Goal: Task Accomplishment & Management: Use online tool/utility

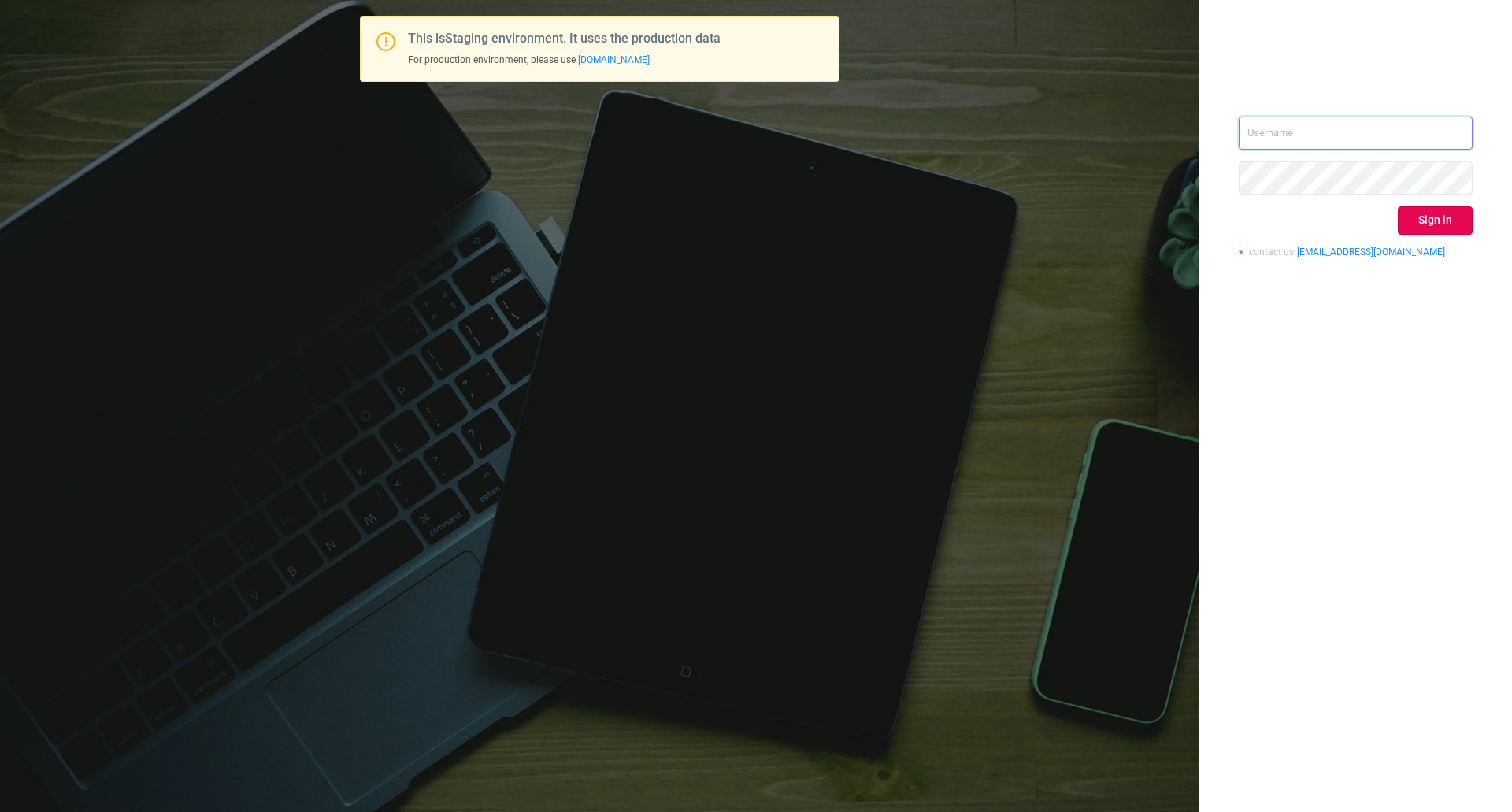
click at [1268, 129] on input "text" at bounding box center [1355, 133] width 234 height 34
type input "[EMAIL_ADDRESS][DOMAIN_NAME]"
click at [1456, 218] on button "Sign in" at bounding box center [1435, 220] width 75 height 28
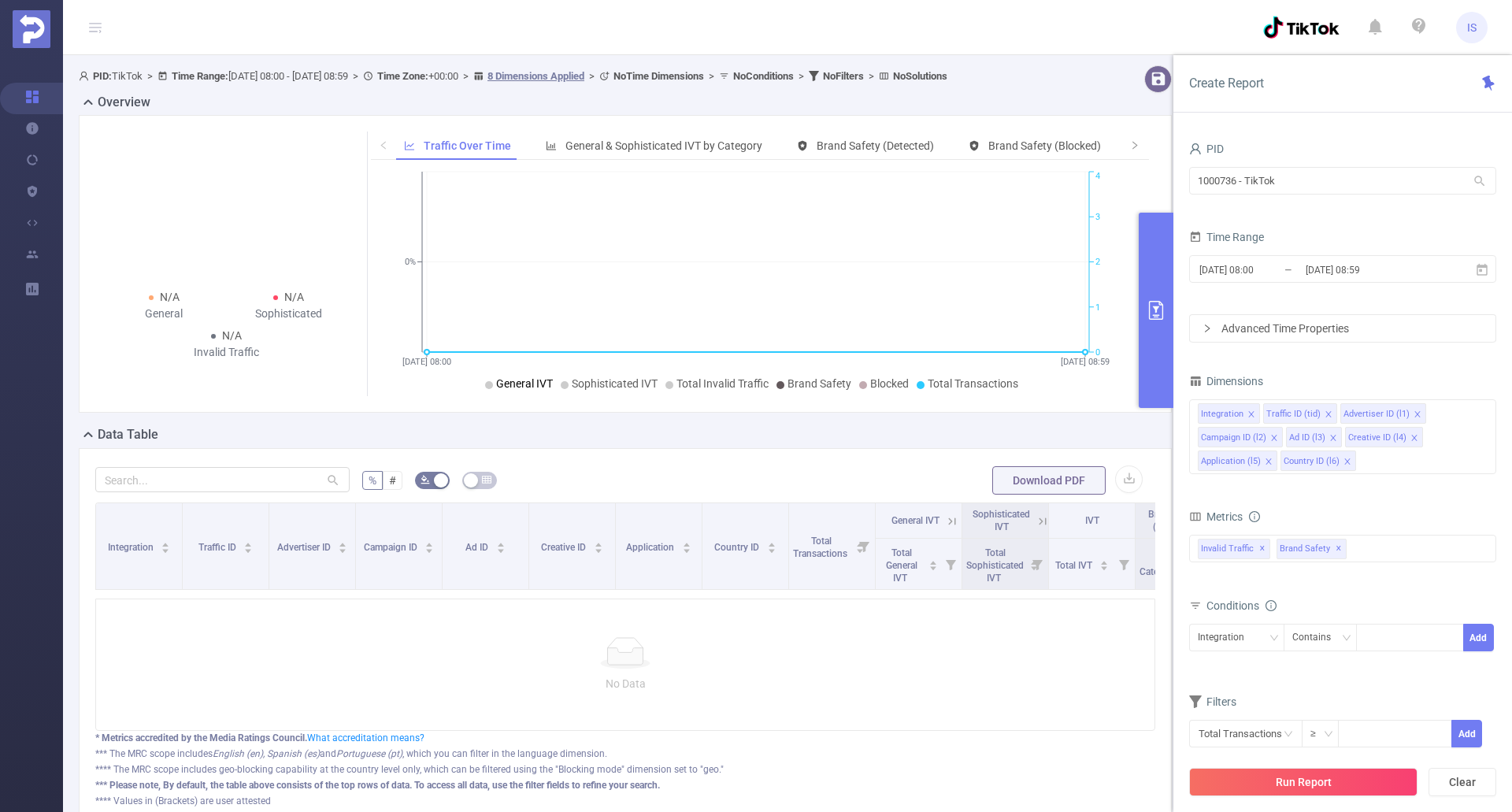
scroll to position [78, 0]
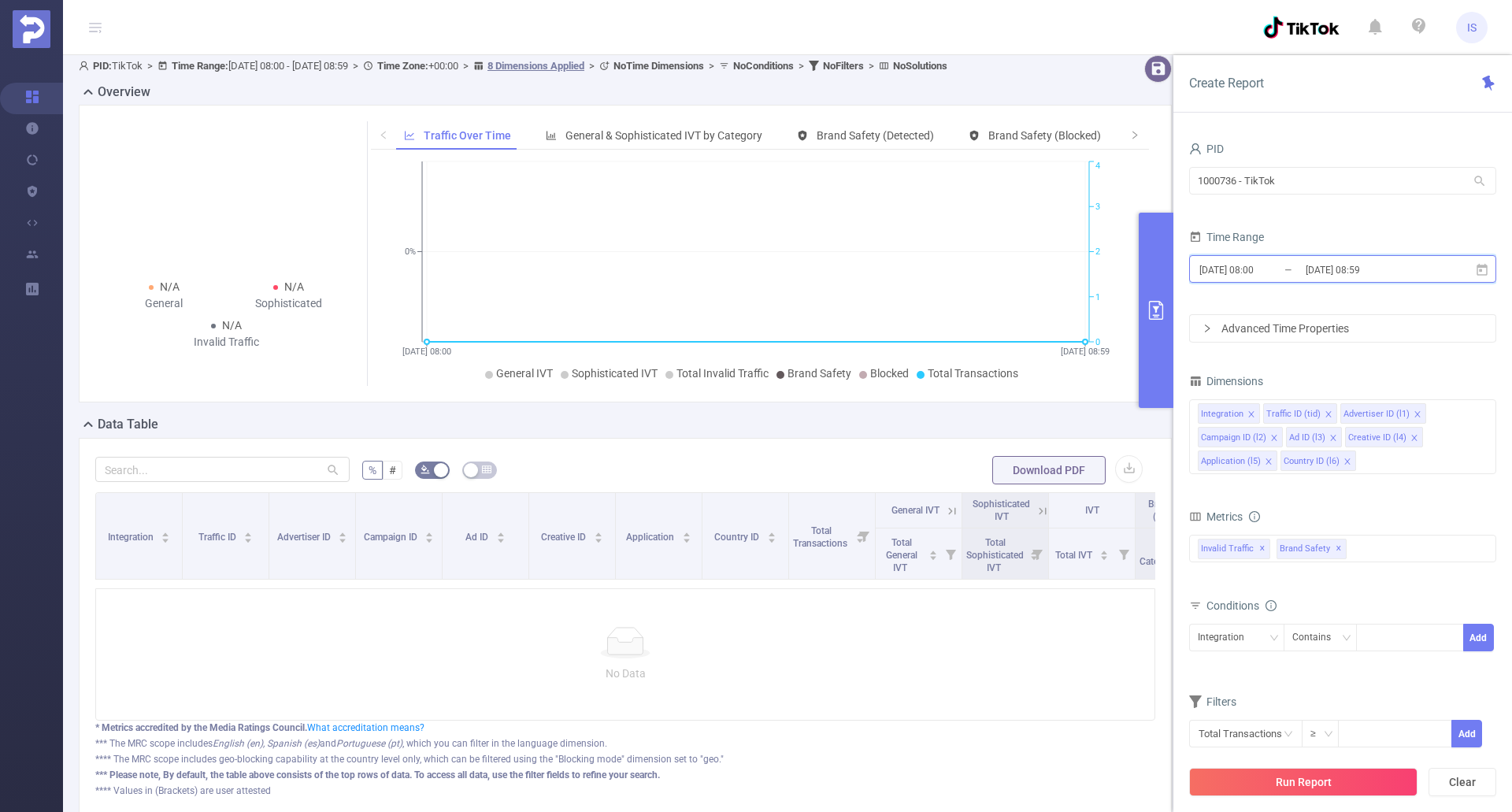
click at [1483, 274] on icon at bounding box center [1482, 268] width 11 height 11
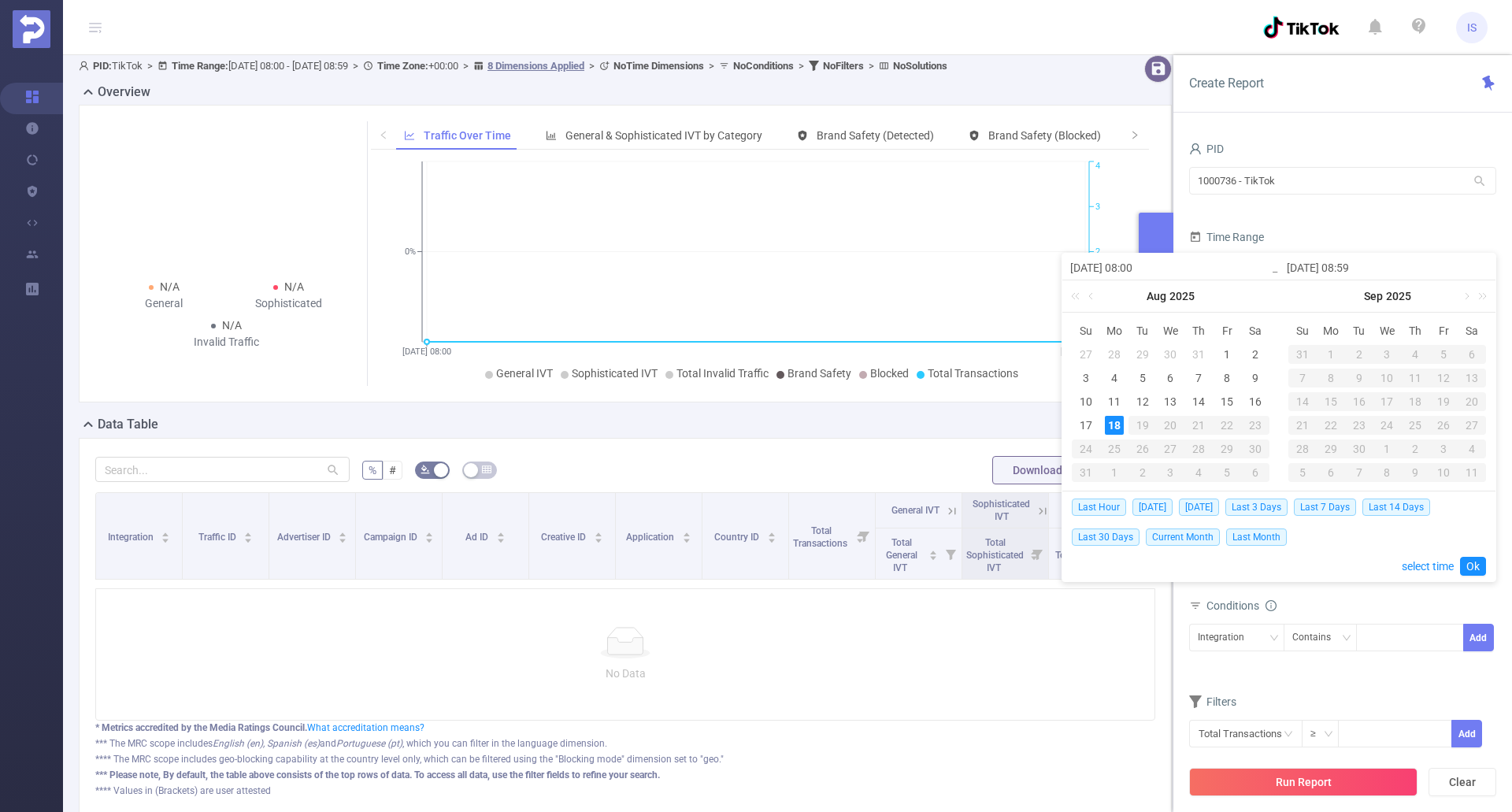
click at [1089, 413] on td "17" at bounding box center [1086, 425] width 28 height 24
click at [1204, 503] on span "[DATE]" at bounding box center [1200, 508] width 41 height 18
type input "[DATE] 00:00"
type input "[DATE] 23:59"
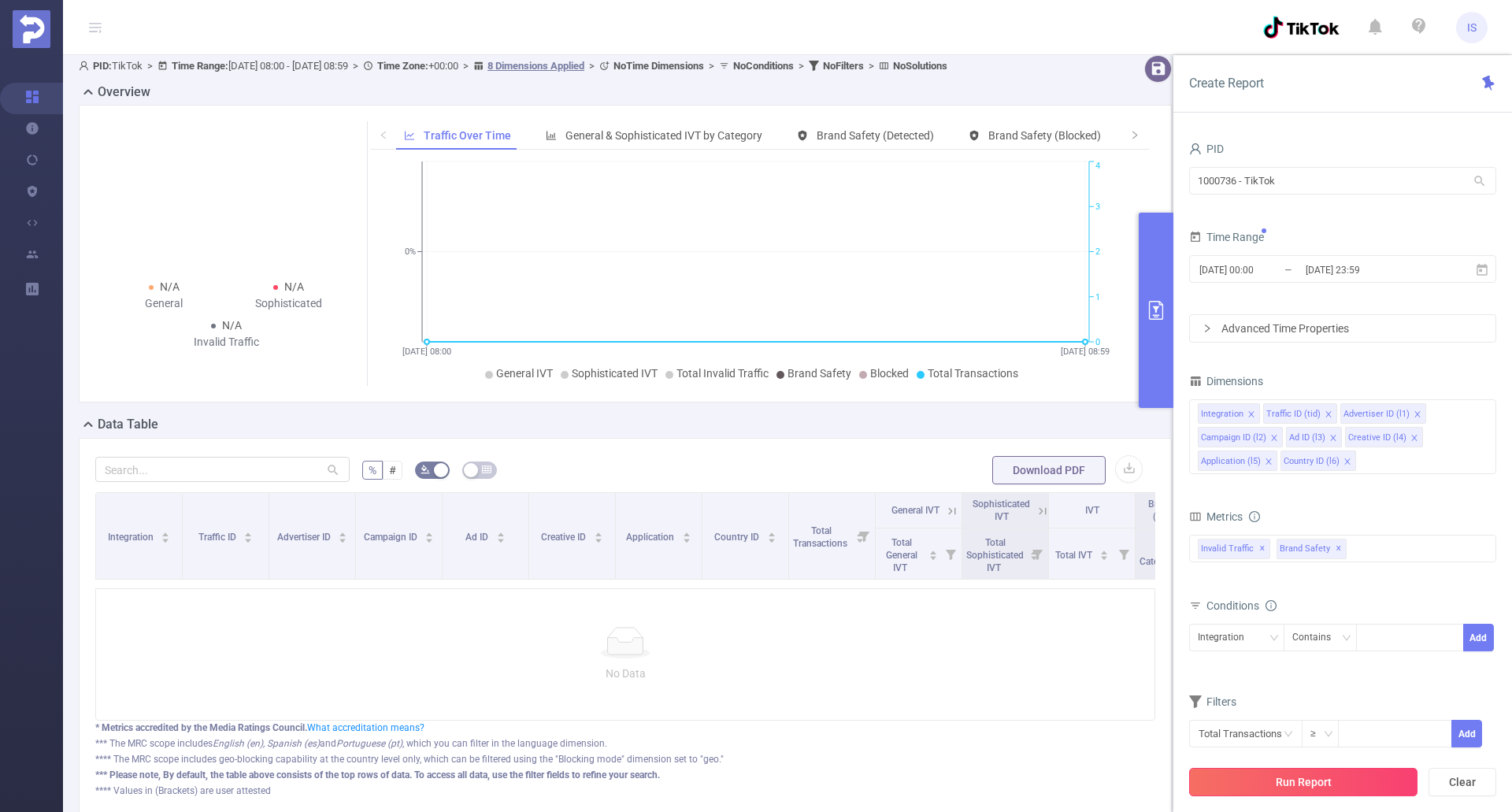
click at [1342, 778] on button "Run Report" at bounding box center [1303, 782] width 228 height 28
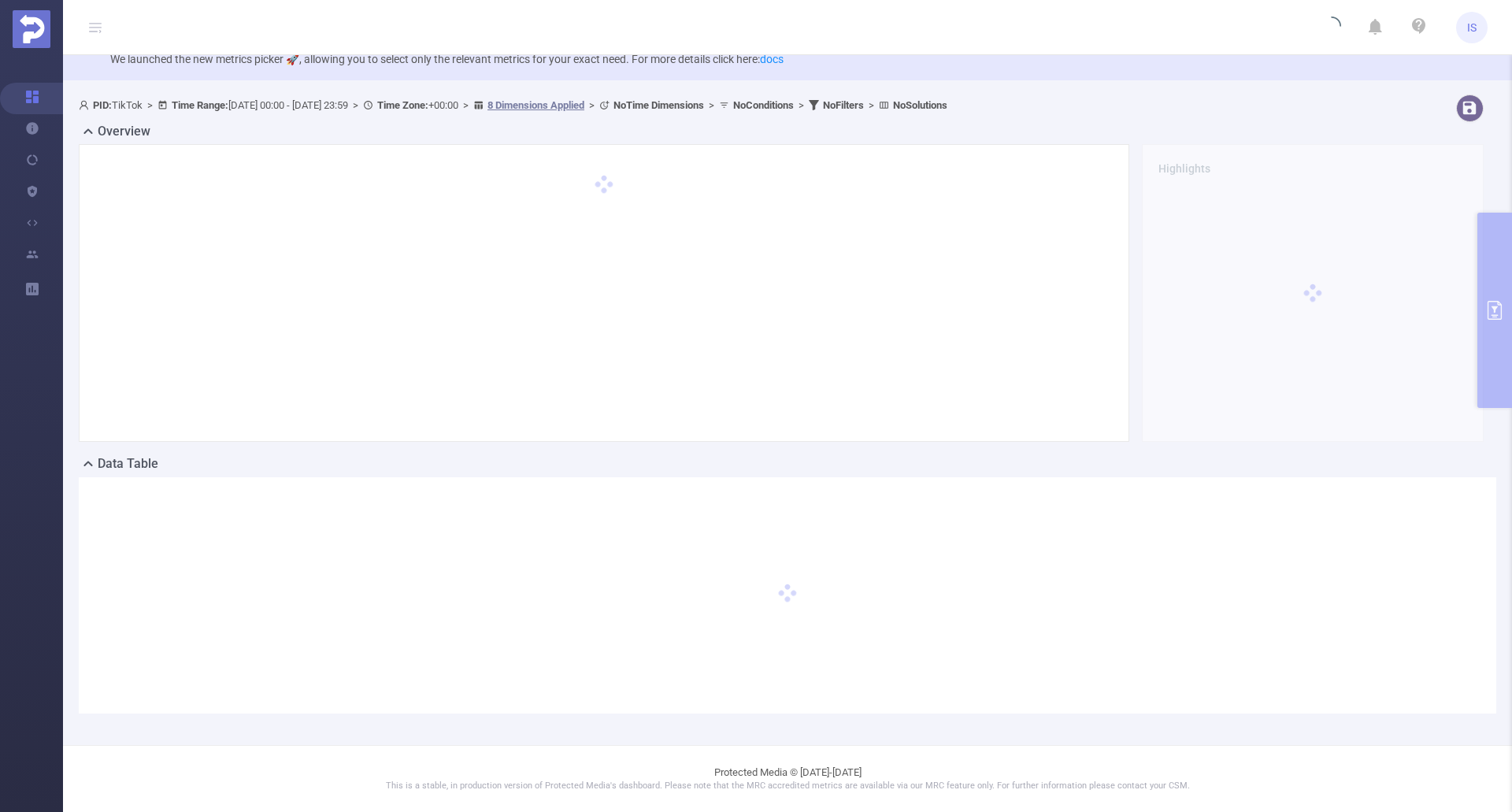
scroll to position [40, 0]
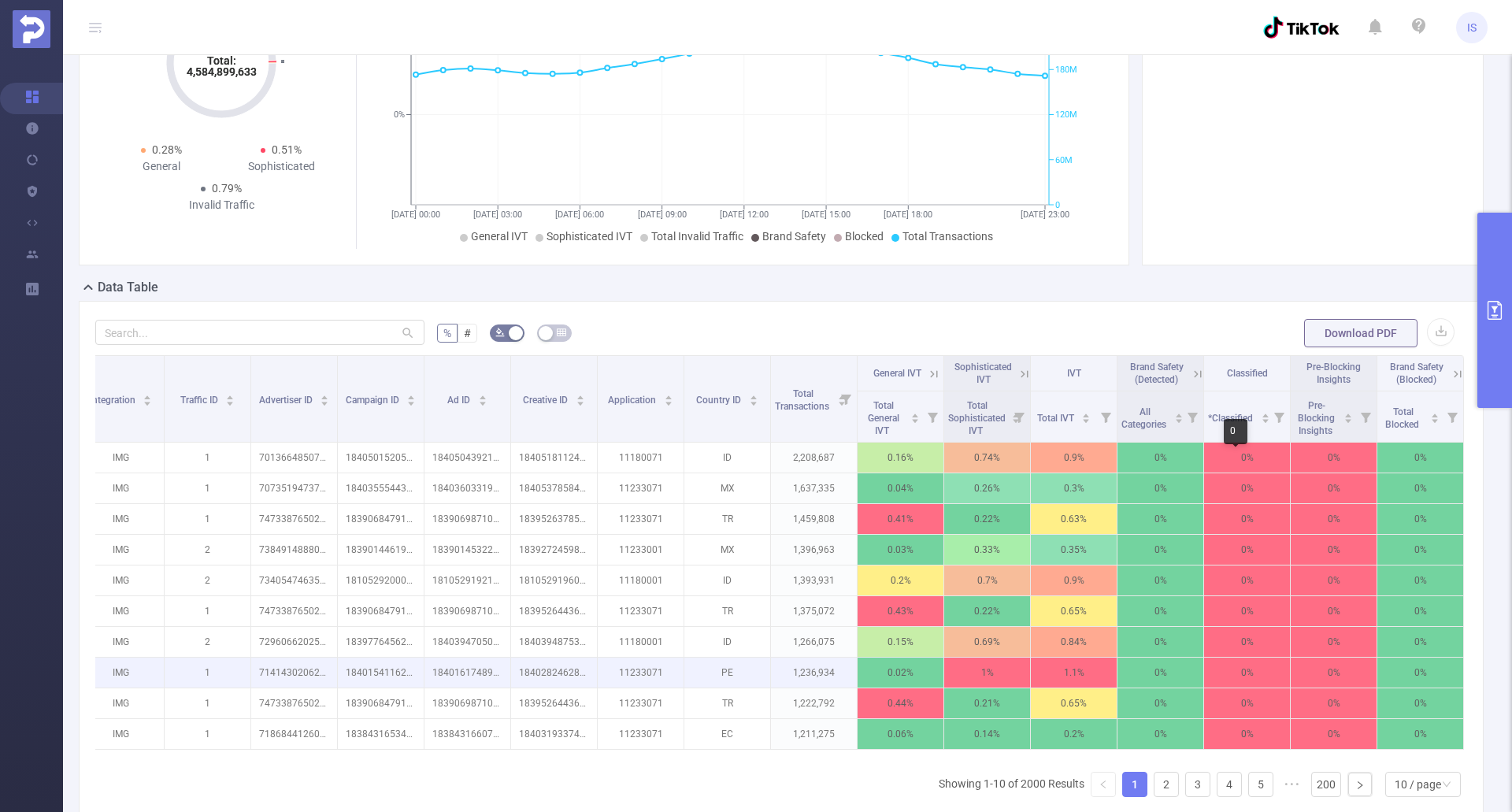
scroll to position [183, 0]
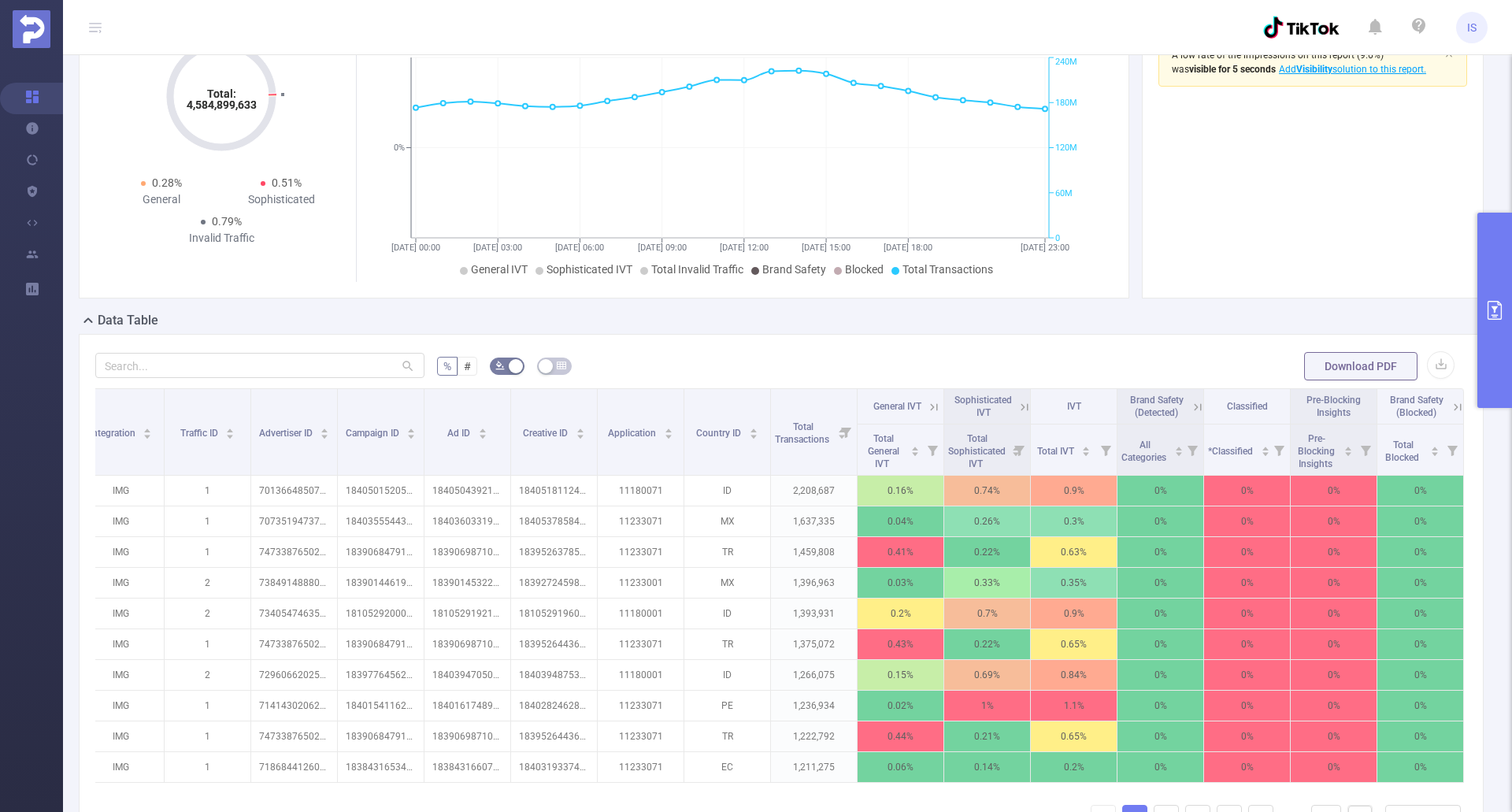
click at [1480, 327] on button "primary" at bounding box center [1494, 310] width 34 height 196
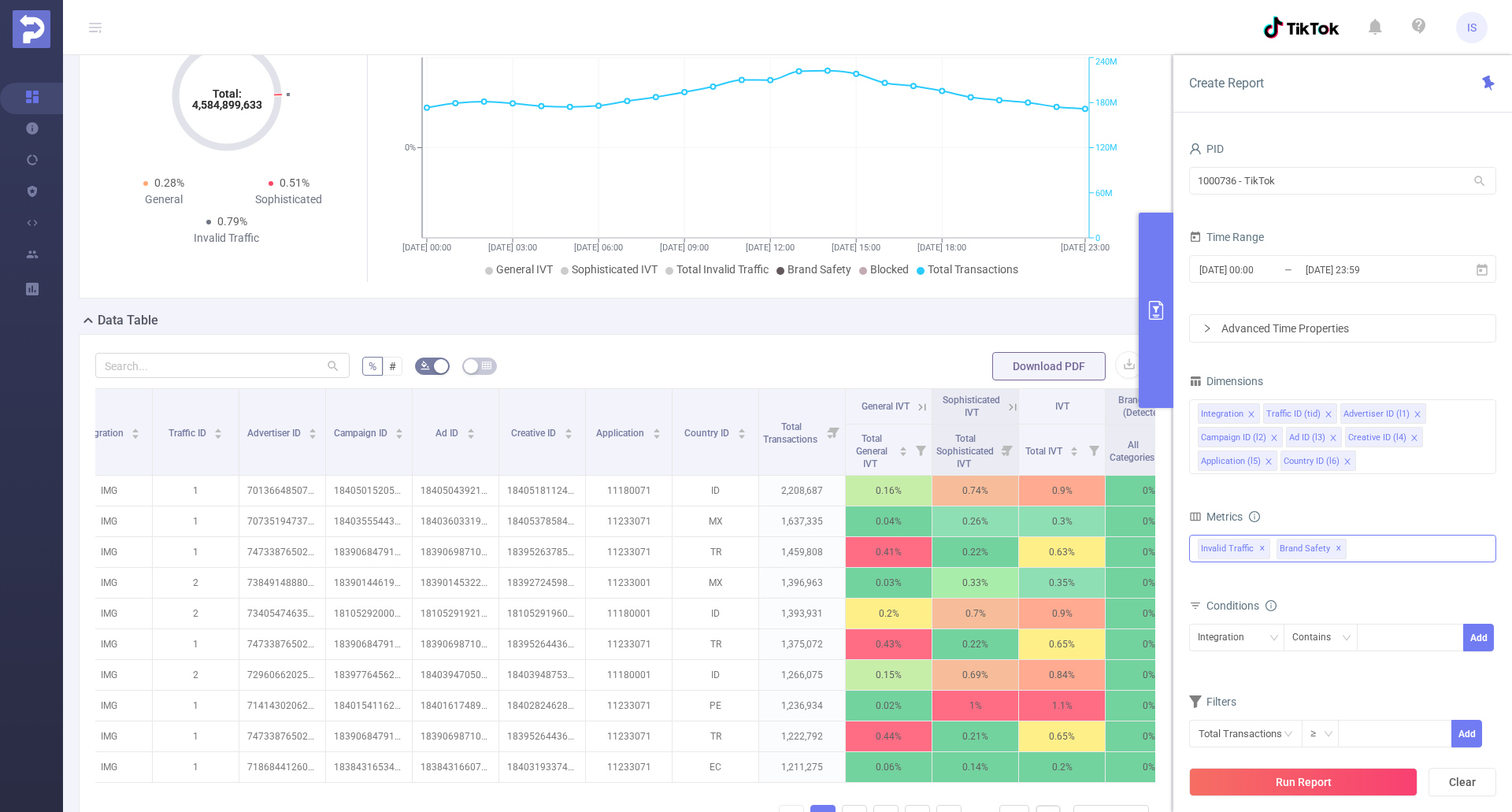
click at [1391, 538] on div "Invalid Traffic ✕ Brand Safety ✕" at bounding box center [1343, 548] width 307 height 27
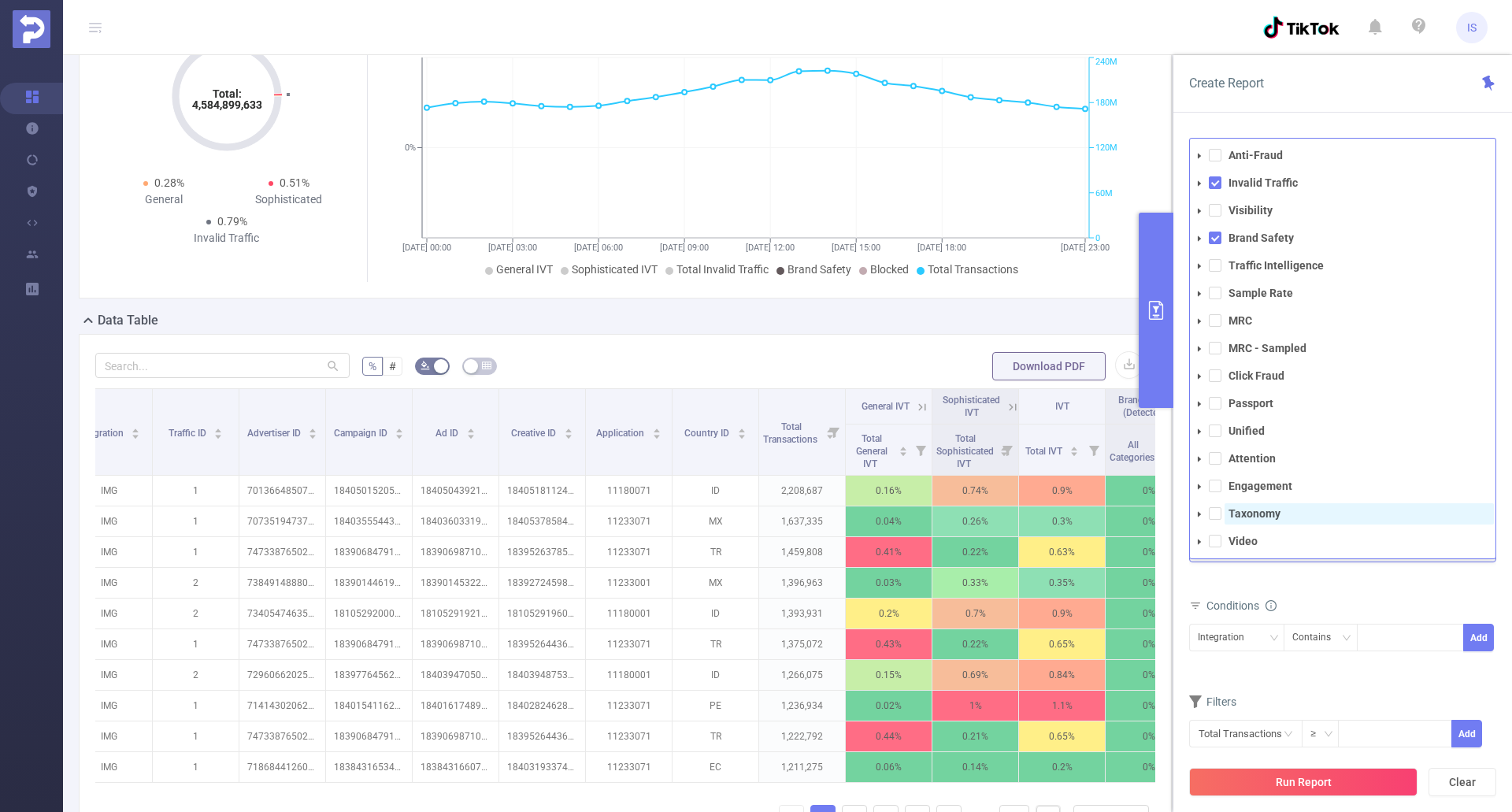
click at [1243, 510] on strong "Taxonomy" at bounding box center [1255, 513] width 52 height 12
click at [1315, 784] on button "Run Report" at bounding box center [1303, 782] width 228 height 28
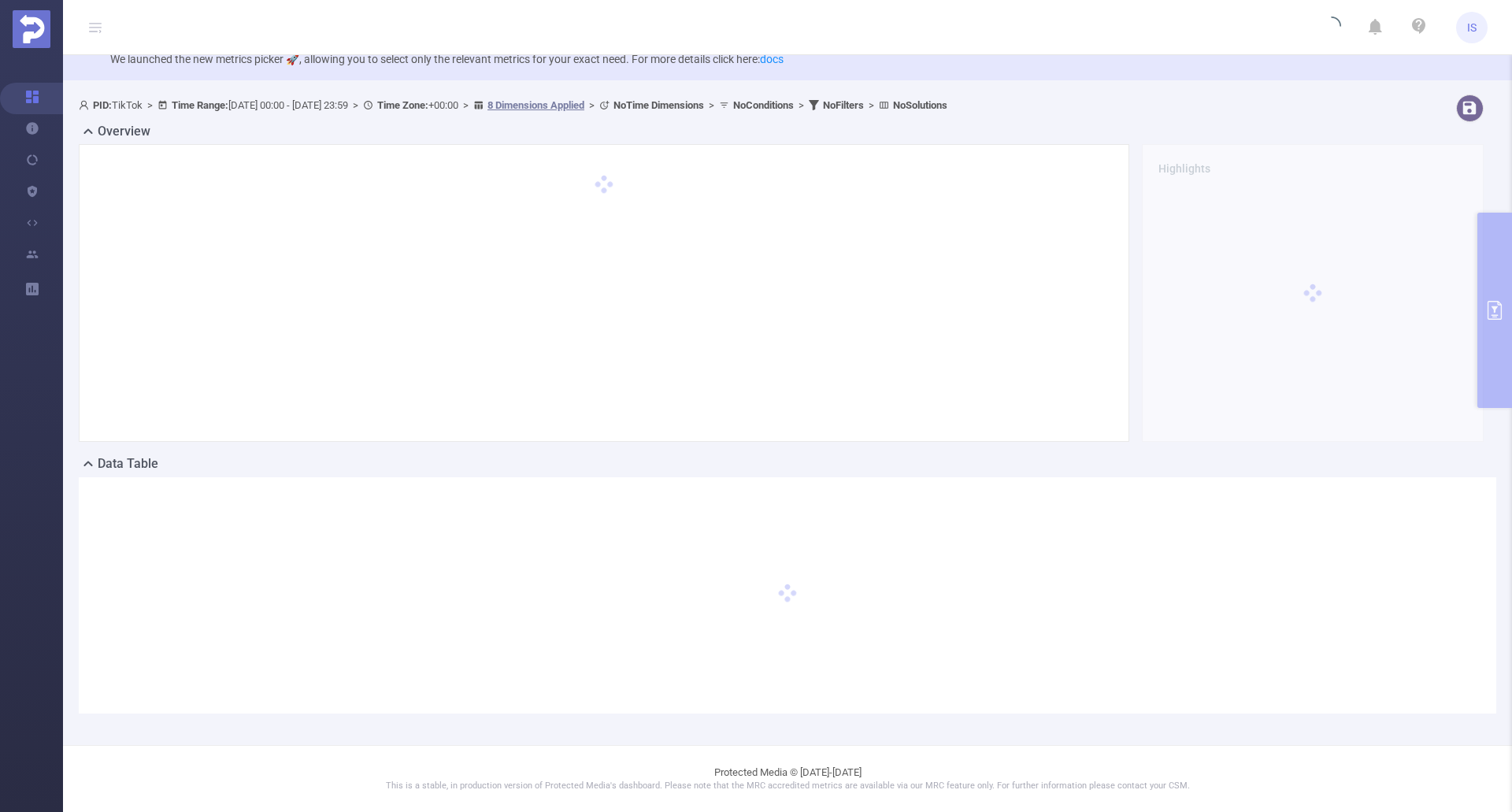
scroll to position [40, 0]
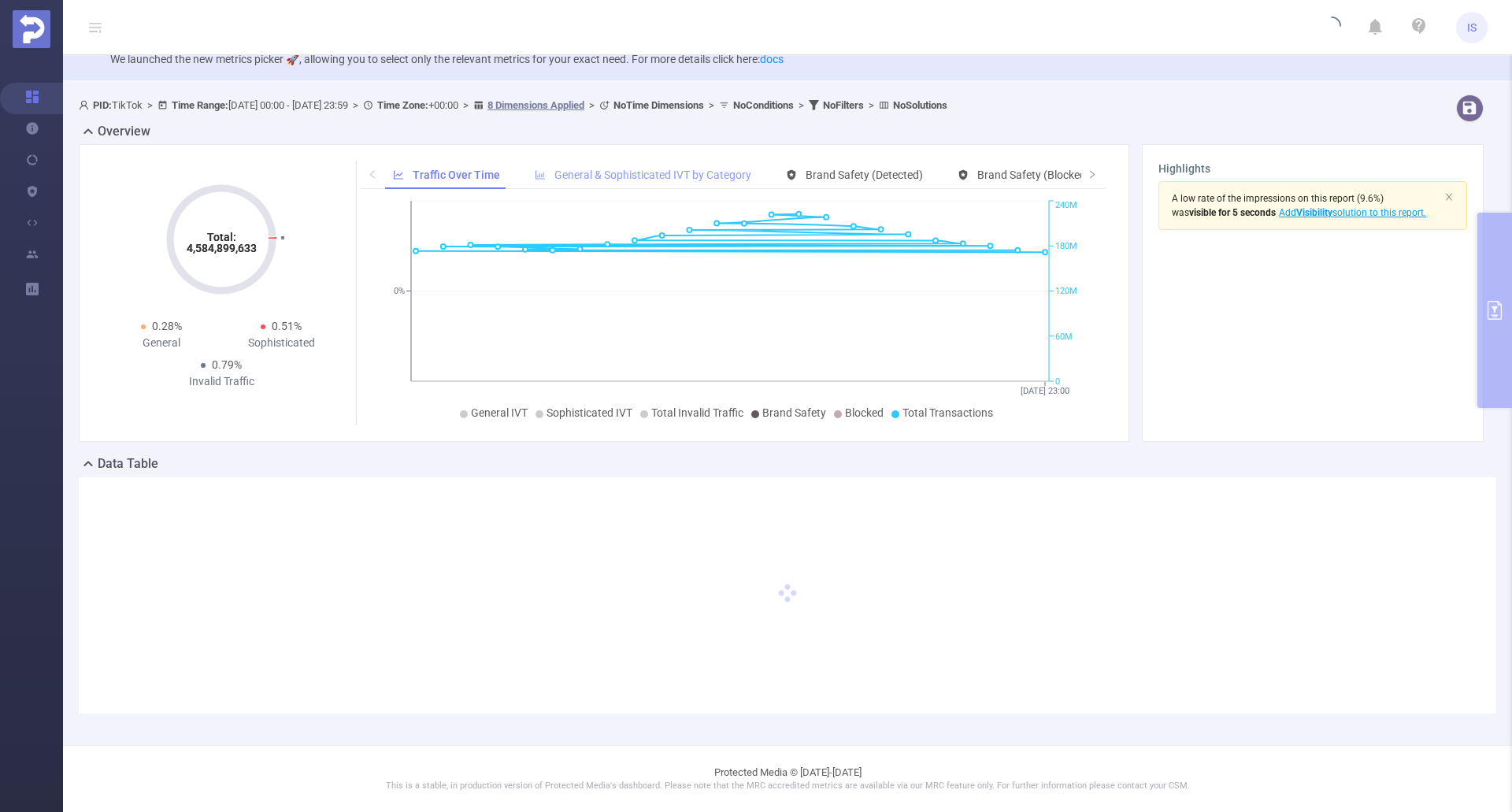
click at [564, 173] on span "General & Sophisticated IVT by Category" at bounding box center [652, 175] width 197 height 12
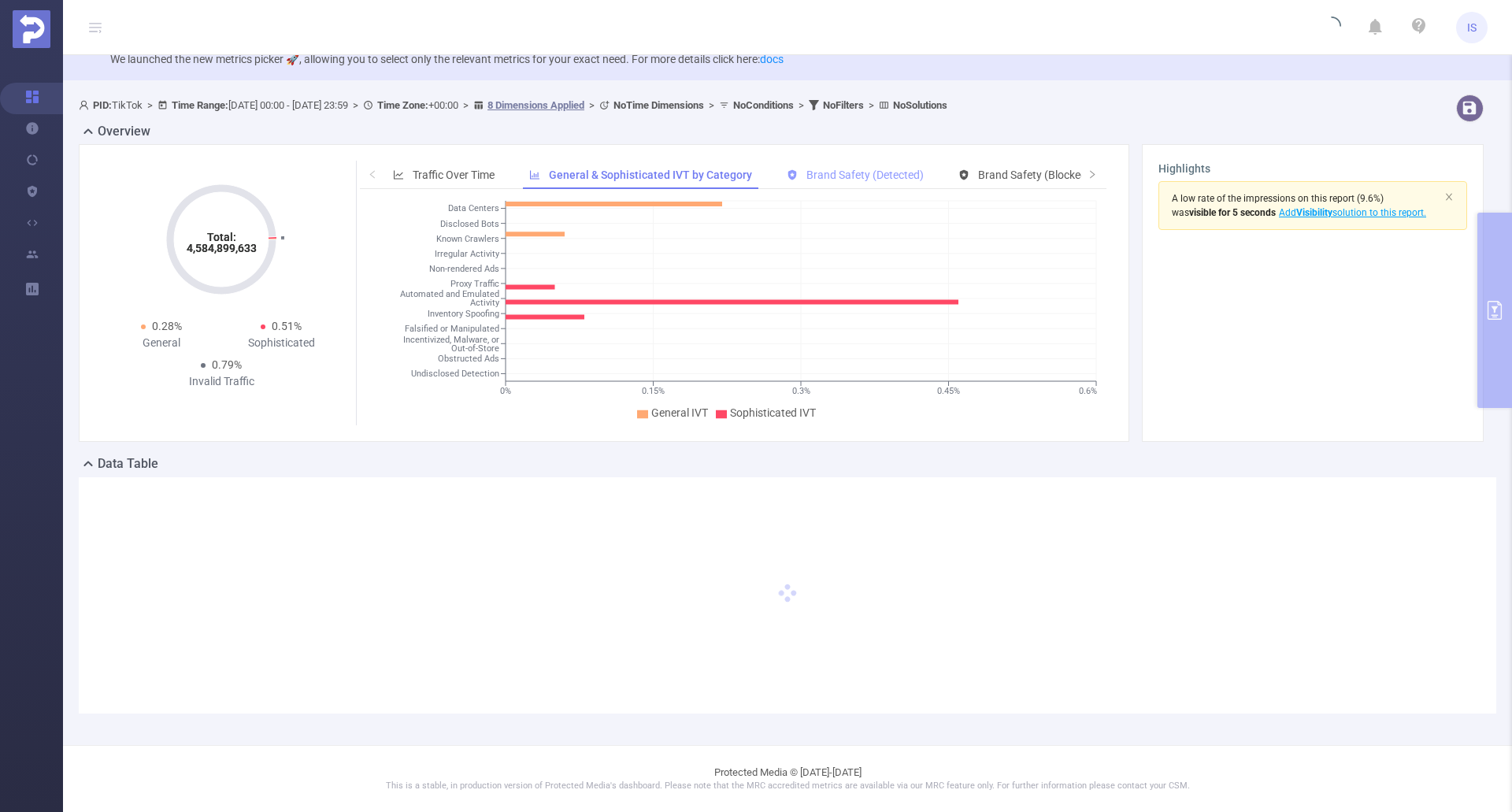
click at [849, 170] on span "Brand Safety (Detected)" at bounding box center [865, 175] width 117 height 12
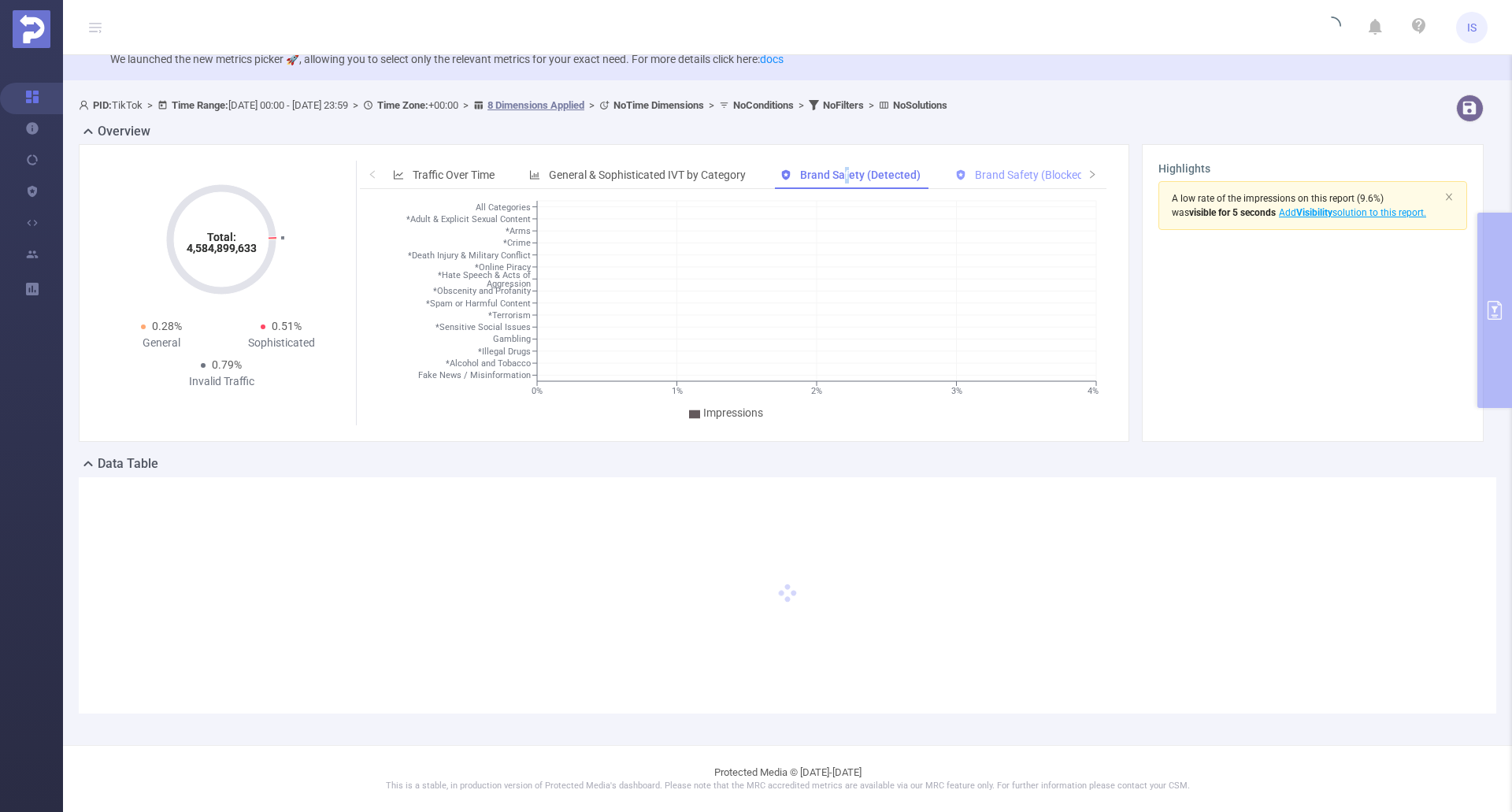
click at [1027, 168] on span "Brand Safety (Blocked)" at bounding box center [1032, 175] width 113 height 12
click at [396, 175] on span "Traffic Over Time" at bounding box center [434, 175] width 82 height 12
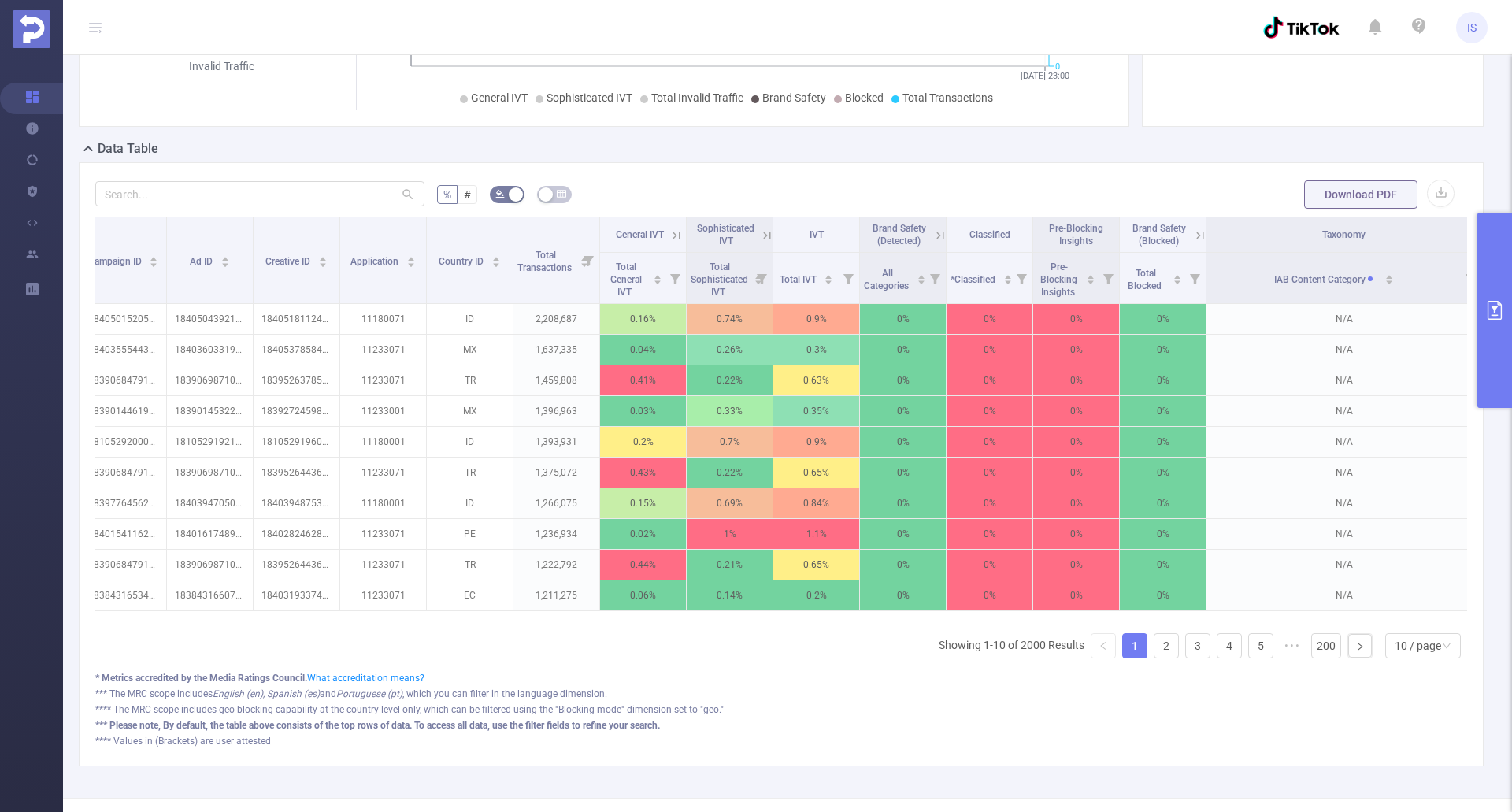
scroll to position [0, 306]
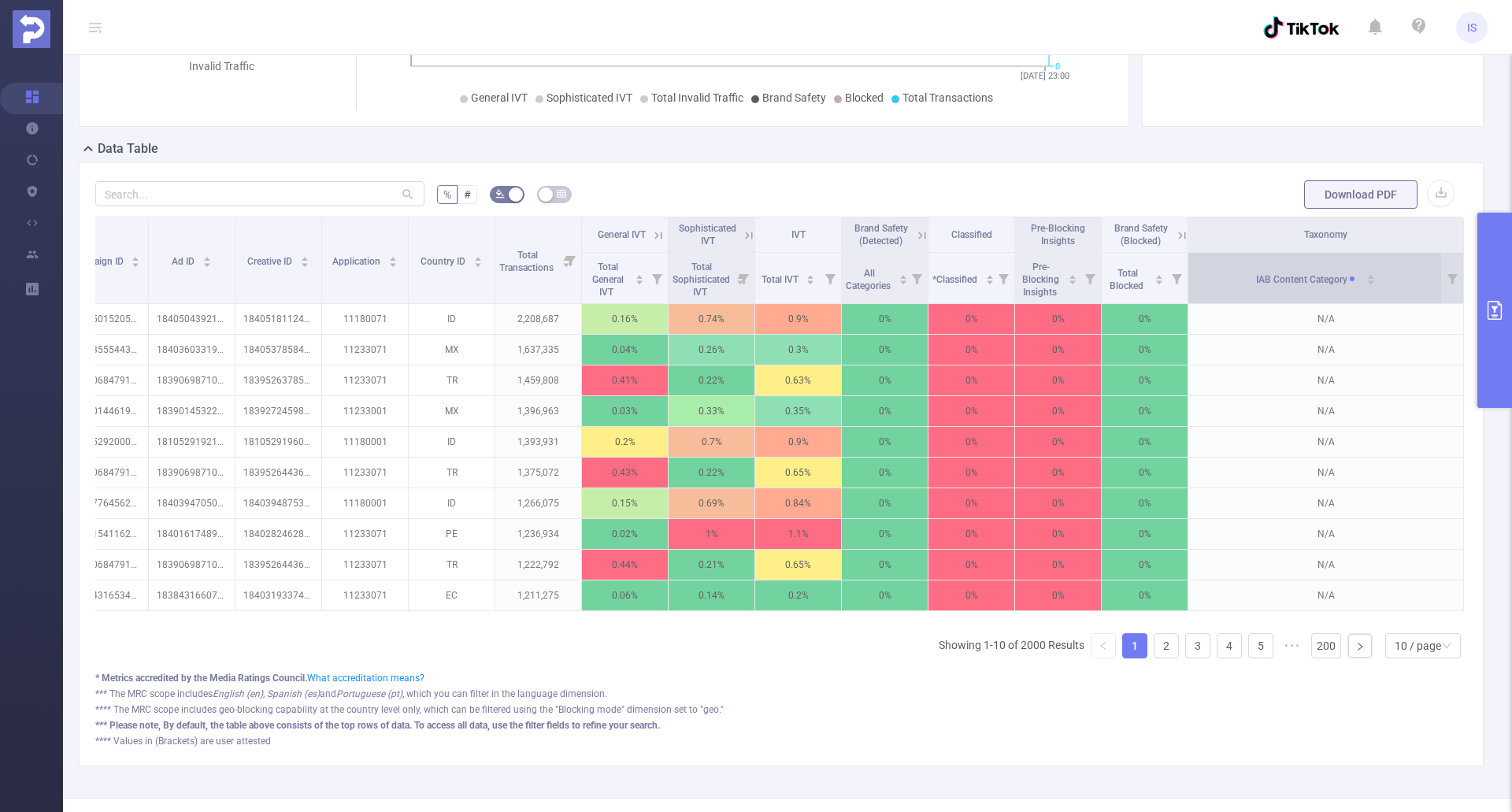
click at [1367, 277] on icon "icon: caret-up" at bounding box center [1371, 277] width 9 height 9
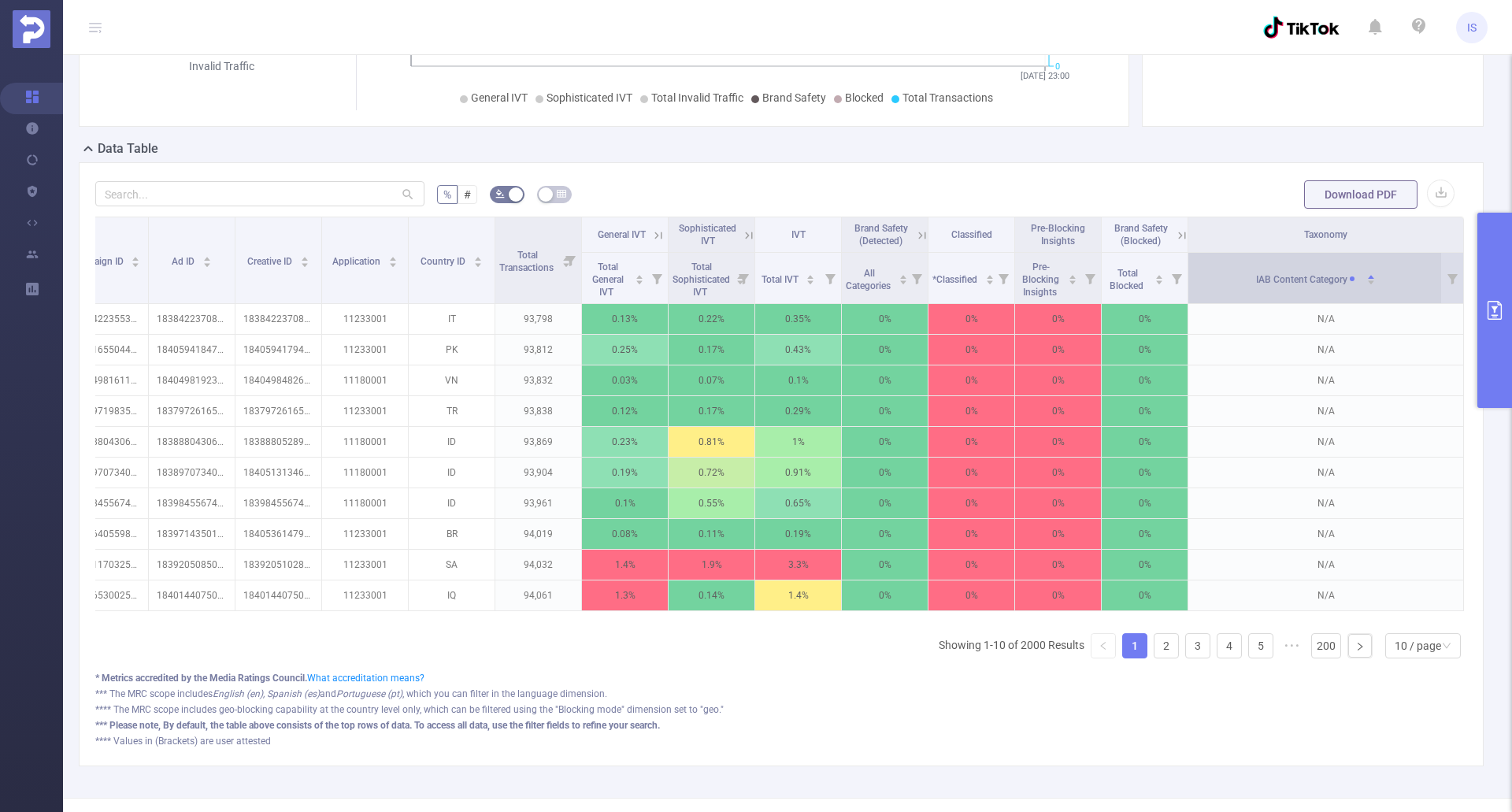
click at [1367, 277] on icon "icon: caret-up" at bounding box center [1371, 277] width 9 height 9
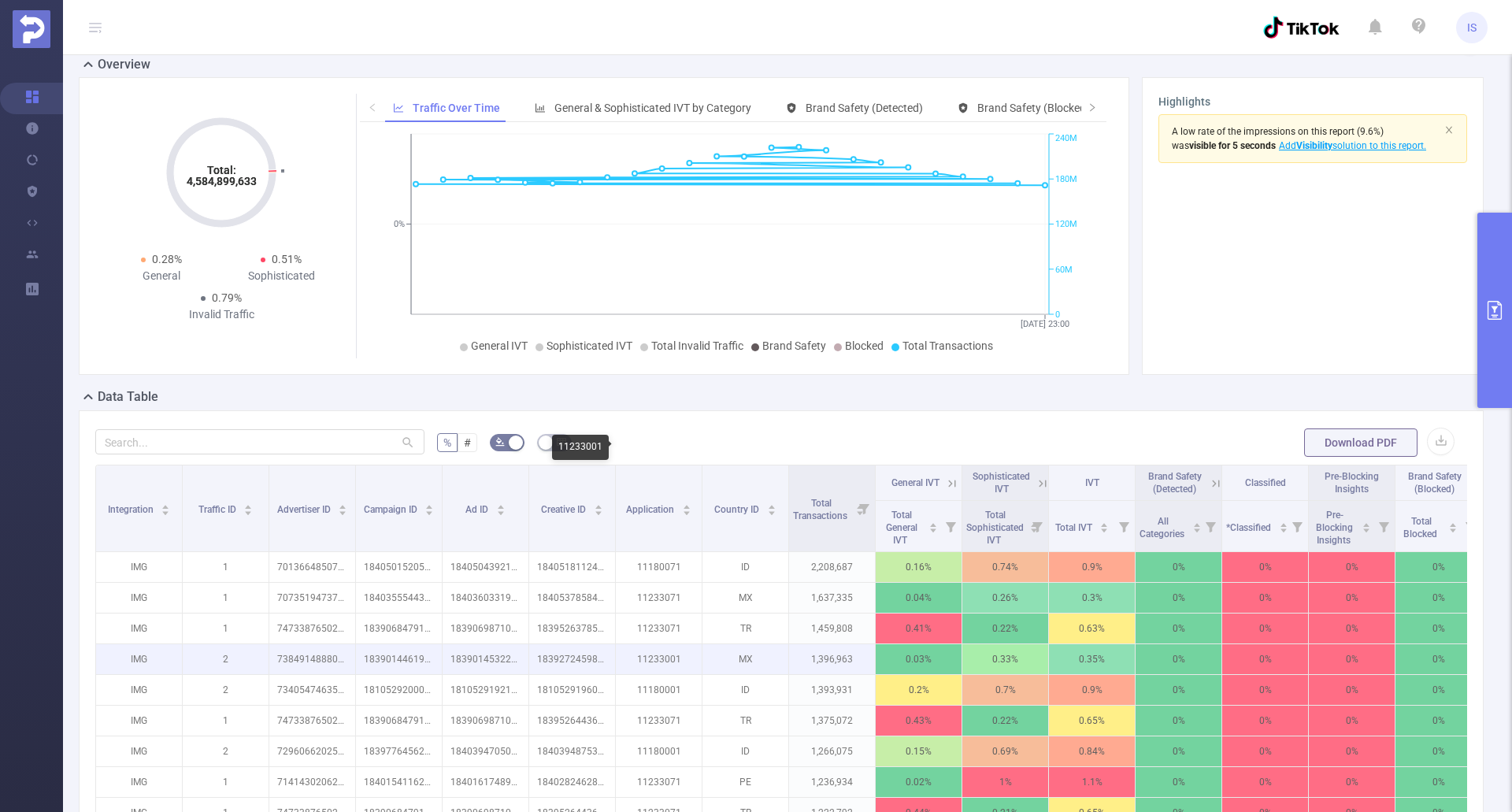
scroll to position [0, 0]
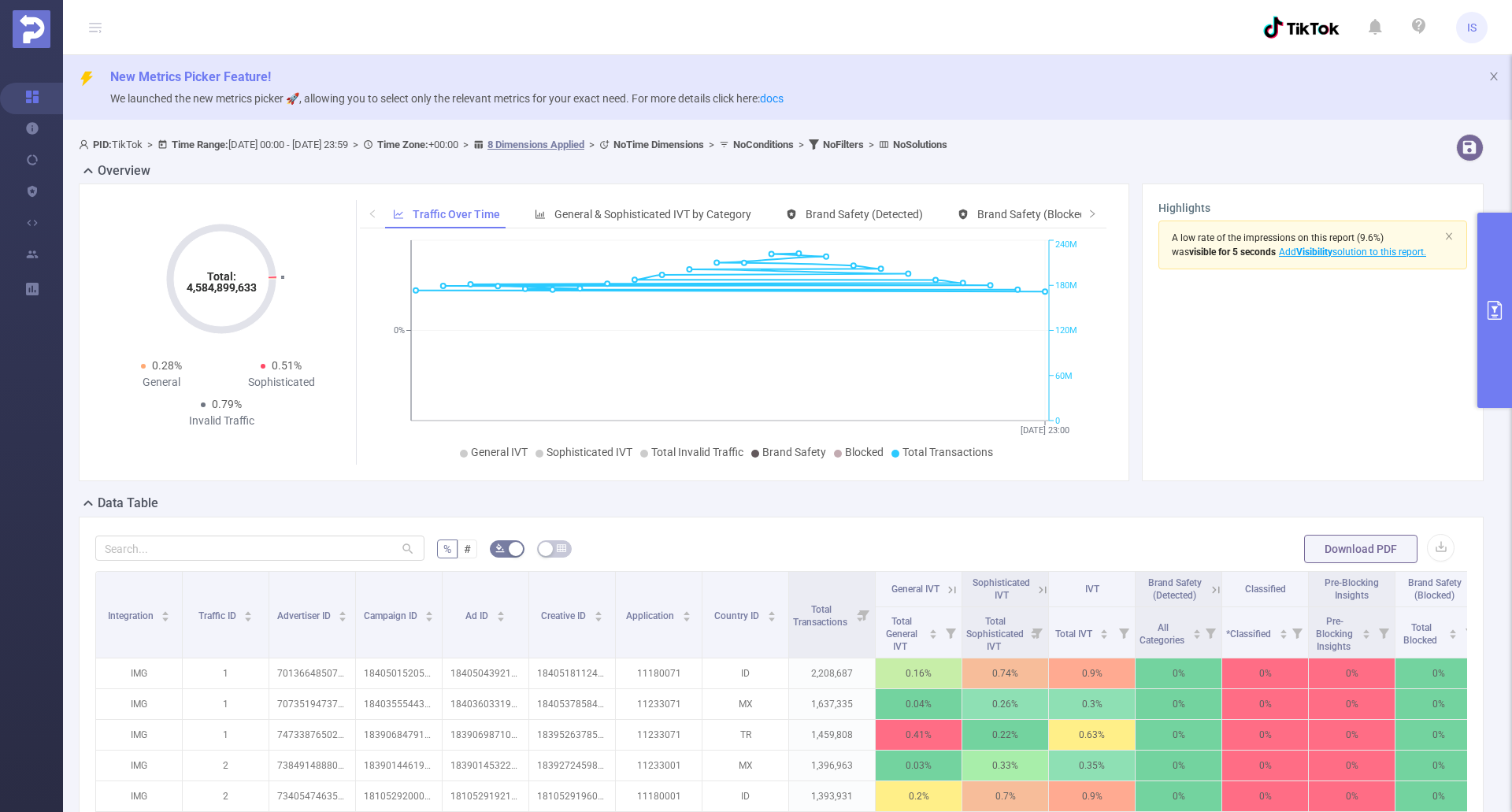
click at [1490, 315] on icon "primary" at bounding box center [1494, 309] width 19 height 19
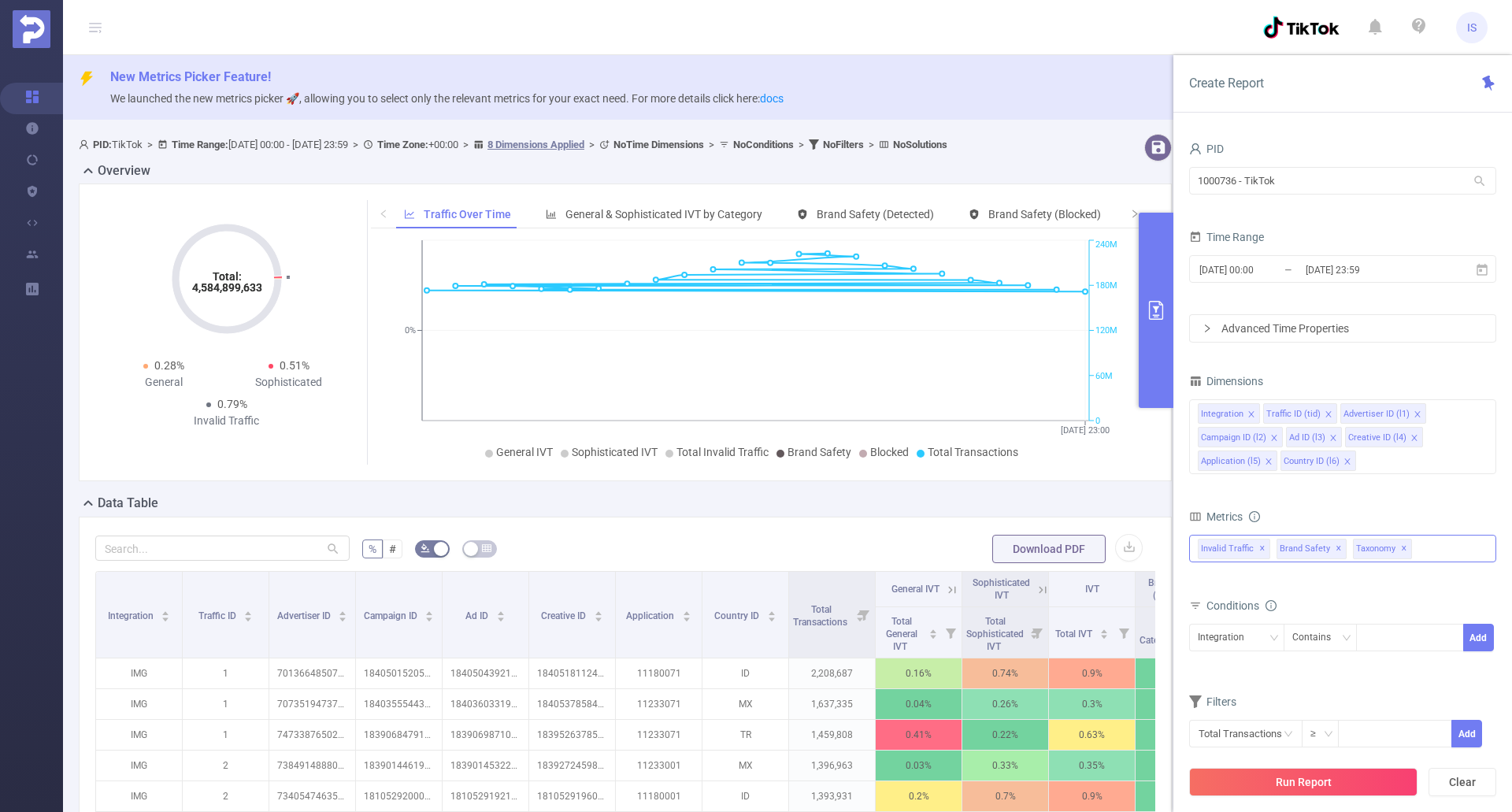
click at [1402, 548] on span "✕" at bounding box center [1404, 548] width 6 height 19
click at [1322, 785] on button "Run Report" at bounding box center [1303, 782] width 228 height 28
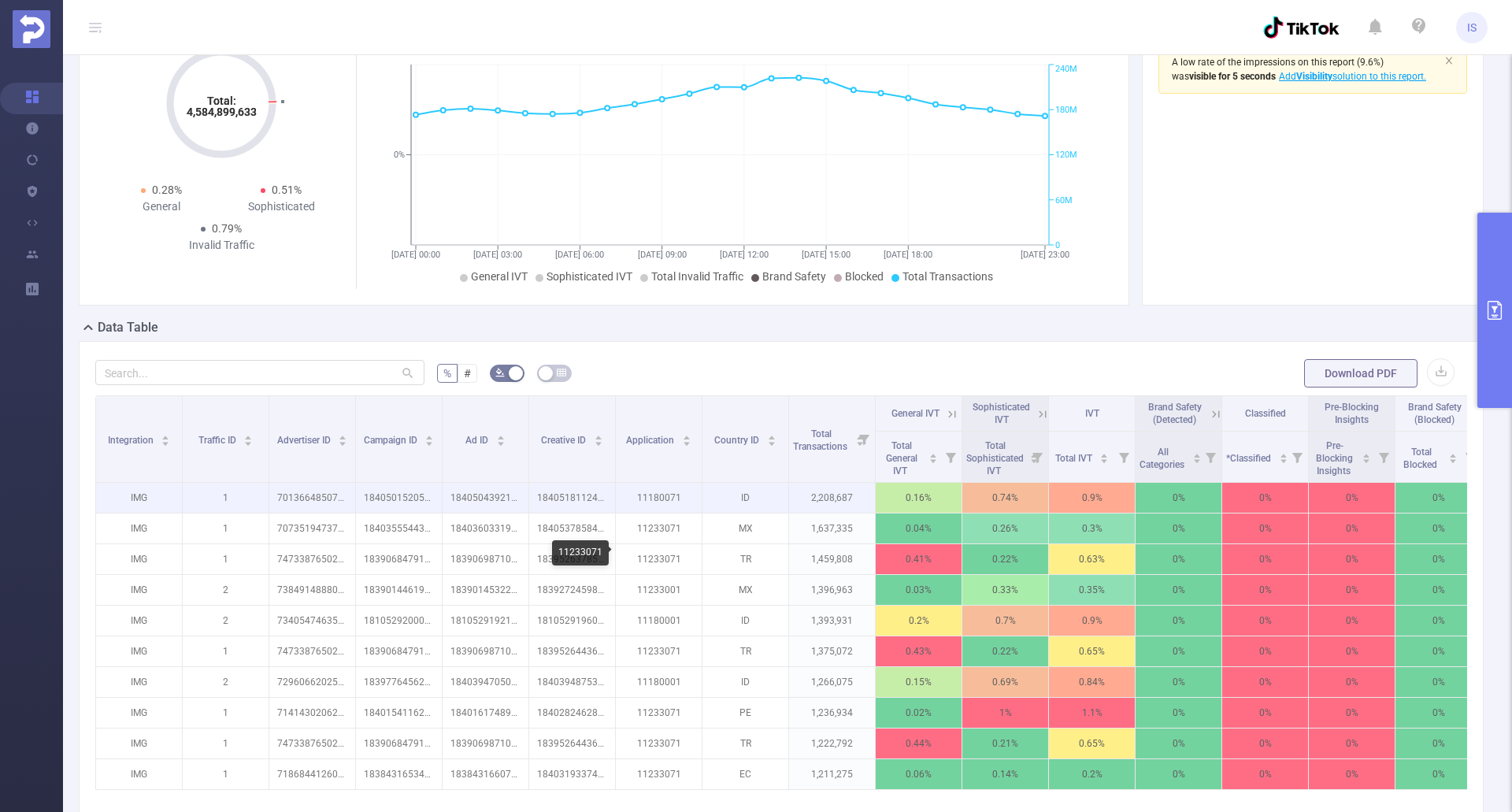
scroll to position [158, 0]
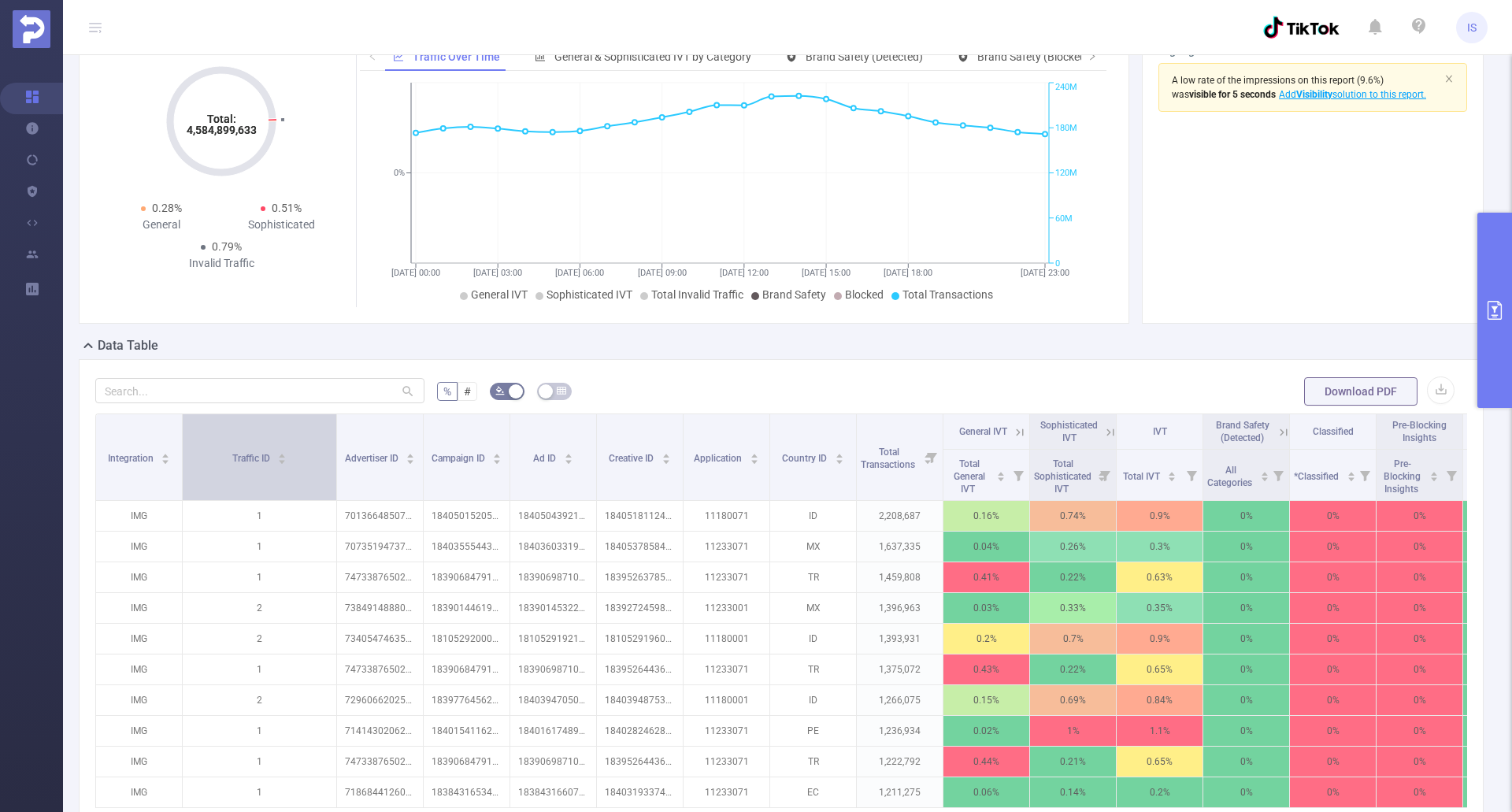
drag, startPoint x: 268, startPoint y: 453, endPoint x: 305, endPoint y: 447, distance: 37.5
click at [332, 449] on span at bounding box center [336, 457] width 8 height 86
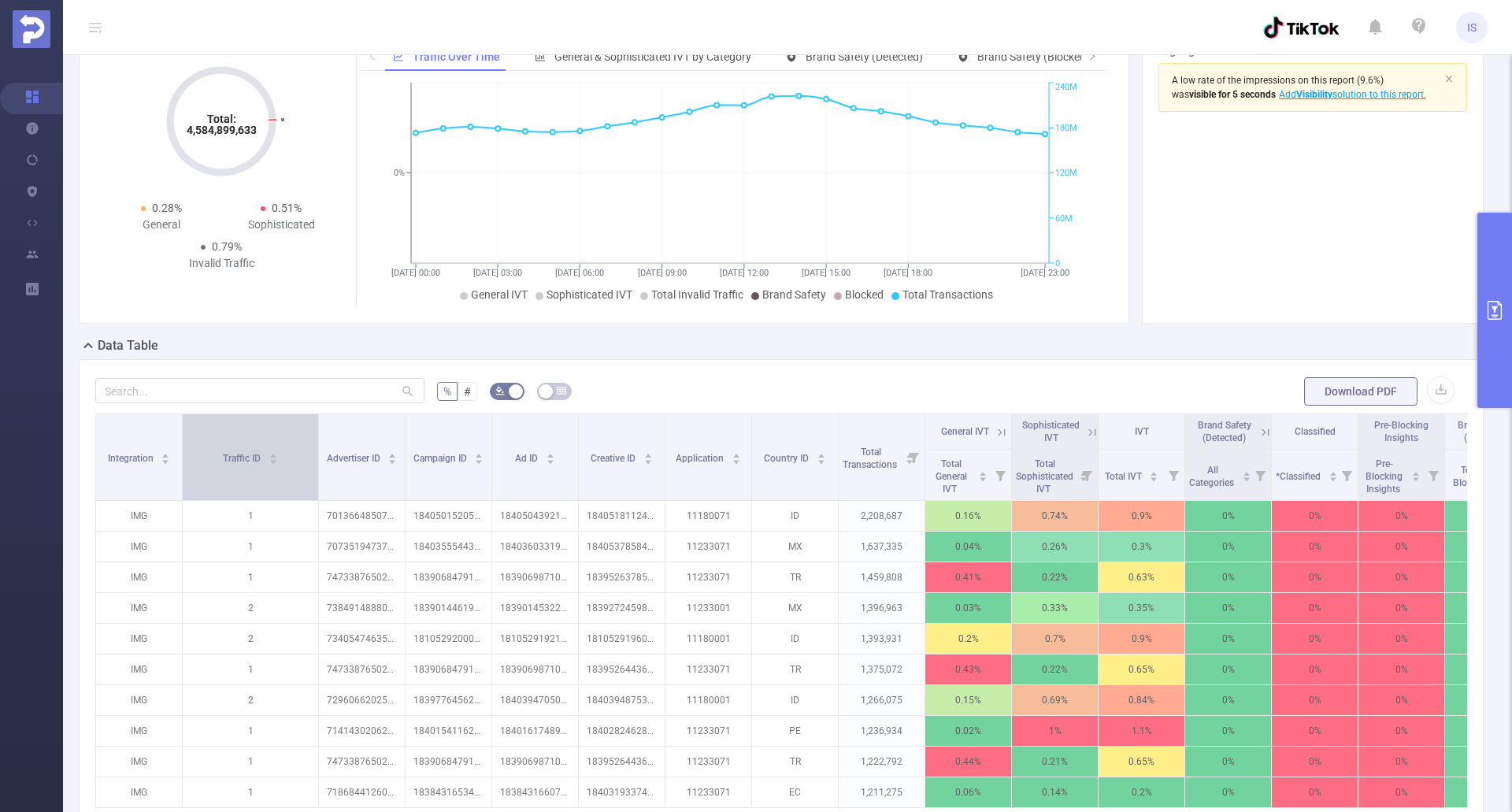
click at [278, 449] on div "Traffic ID" at bounding box center [250, 457] width 56 height 16
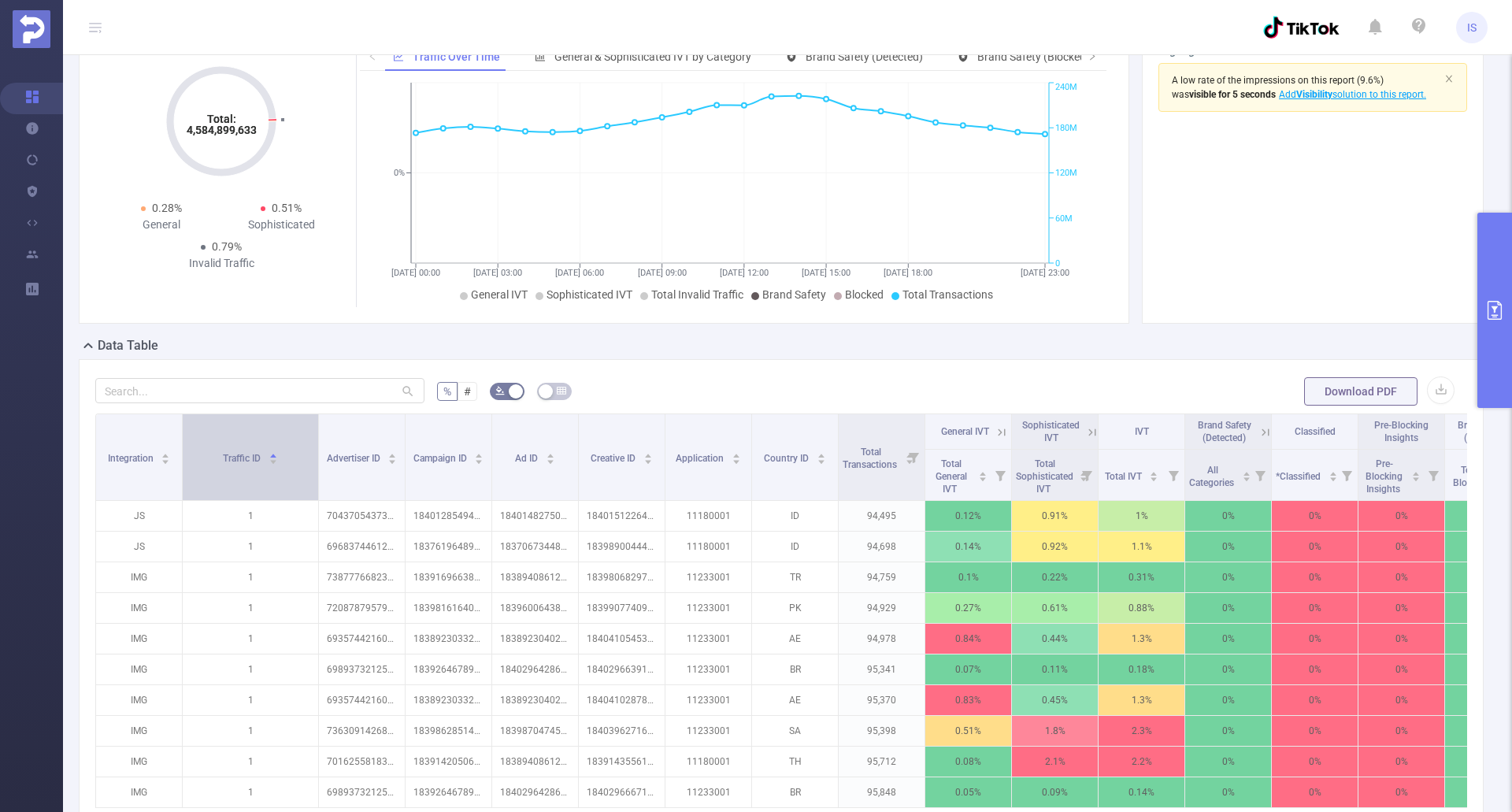
click at [260, 465] on div "Traffic ID" at bounding box center [250, 457] width 56 height 16
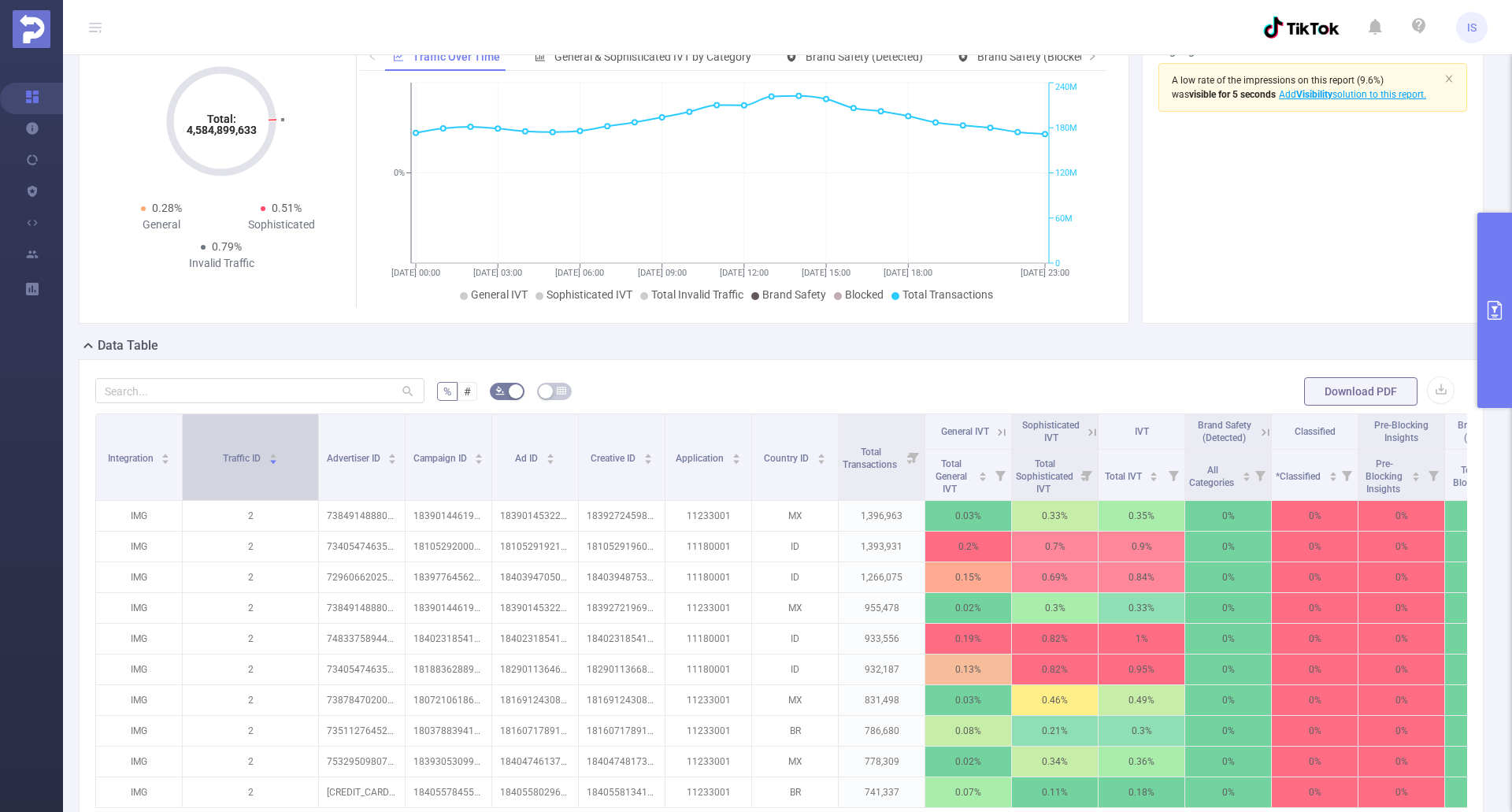
click at [260, 457] on span "Traffic ID" at bounding box center [243, 458] width 41 height 11
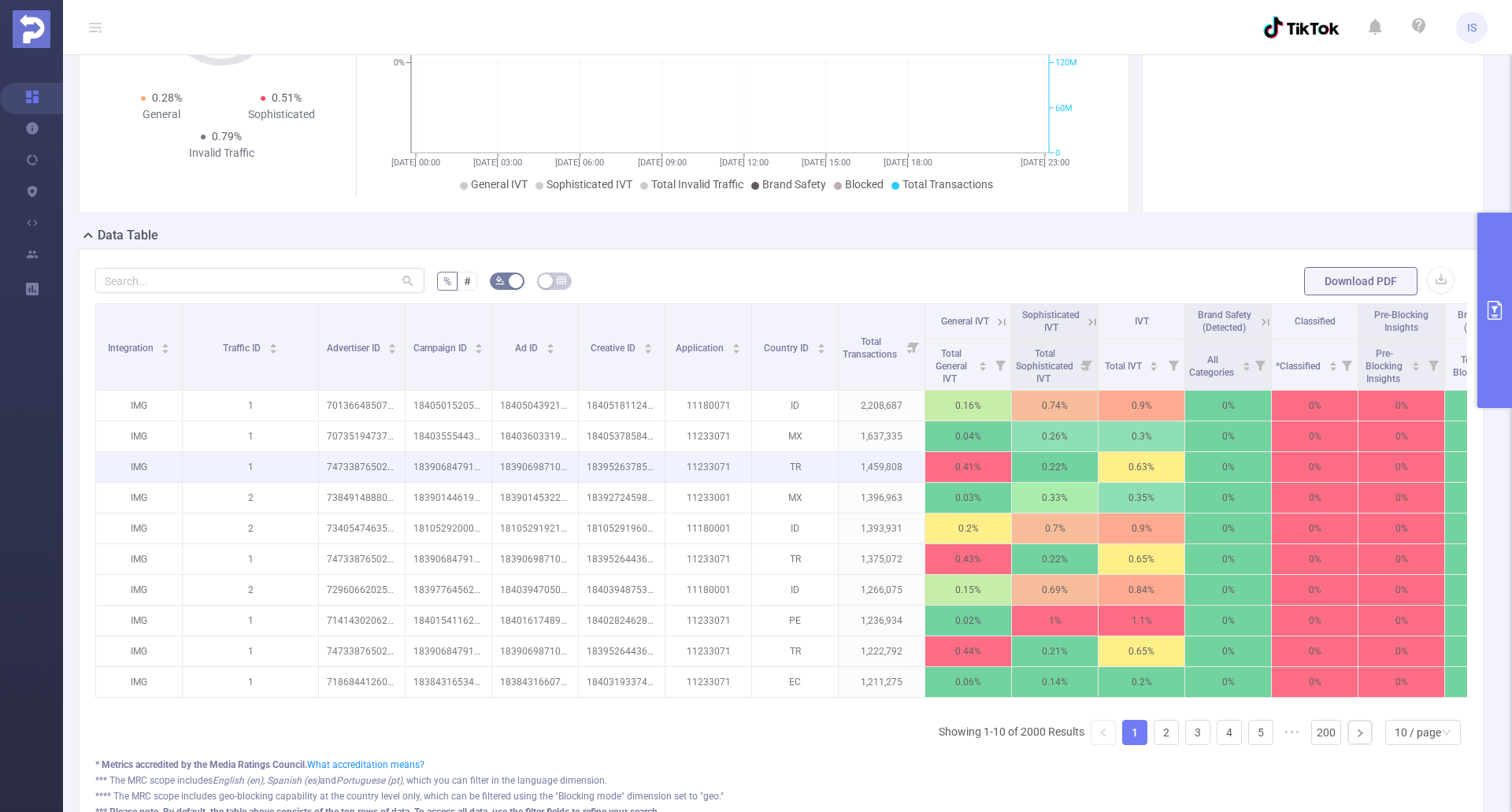
scroll to position [236, 0]
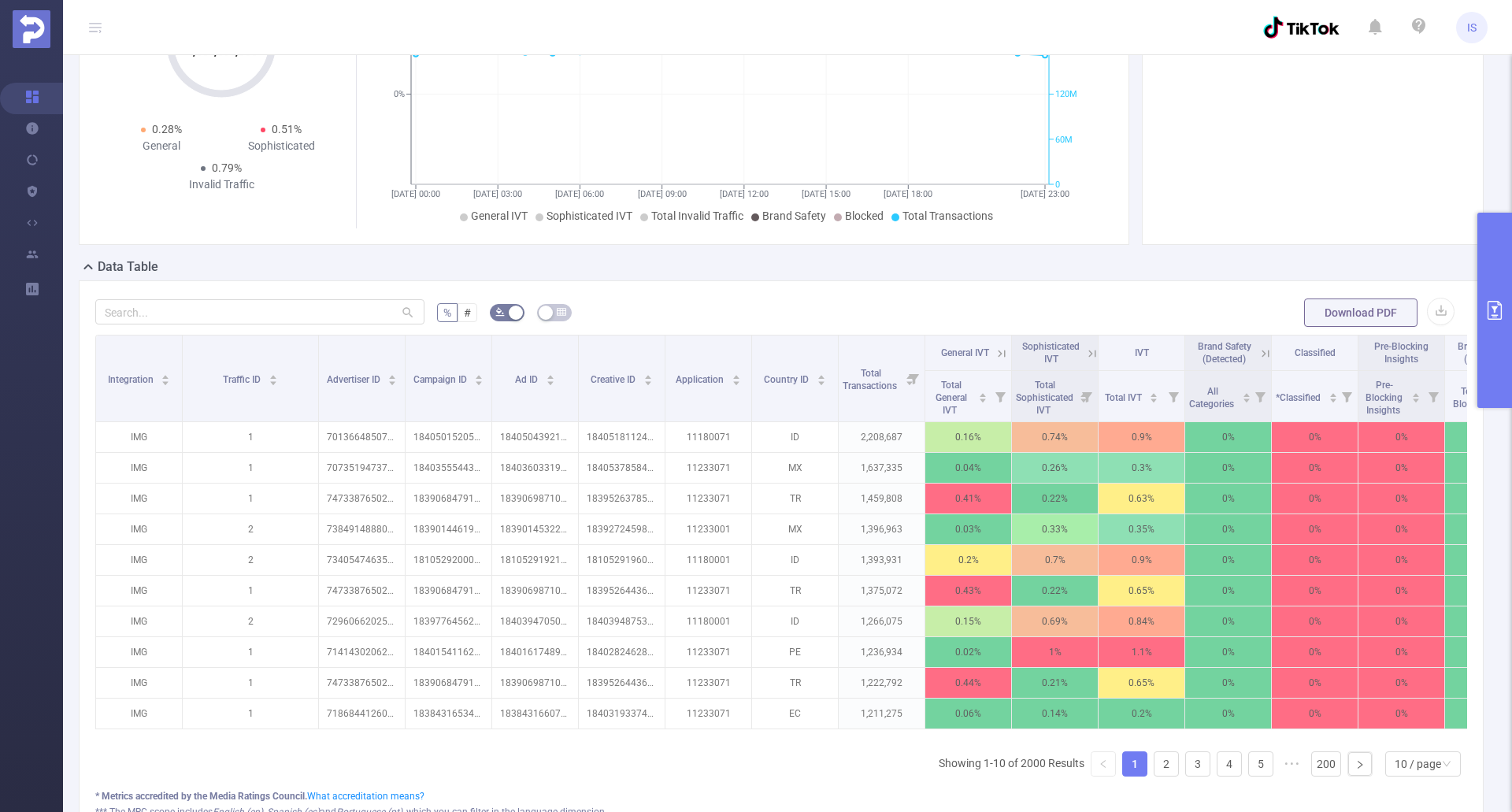
click at [1488, 300] on button "primary" at bounding box center [1494, 310] width 34 height 196
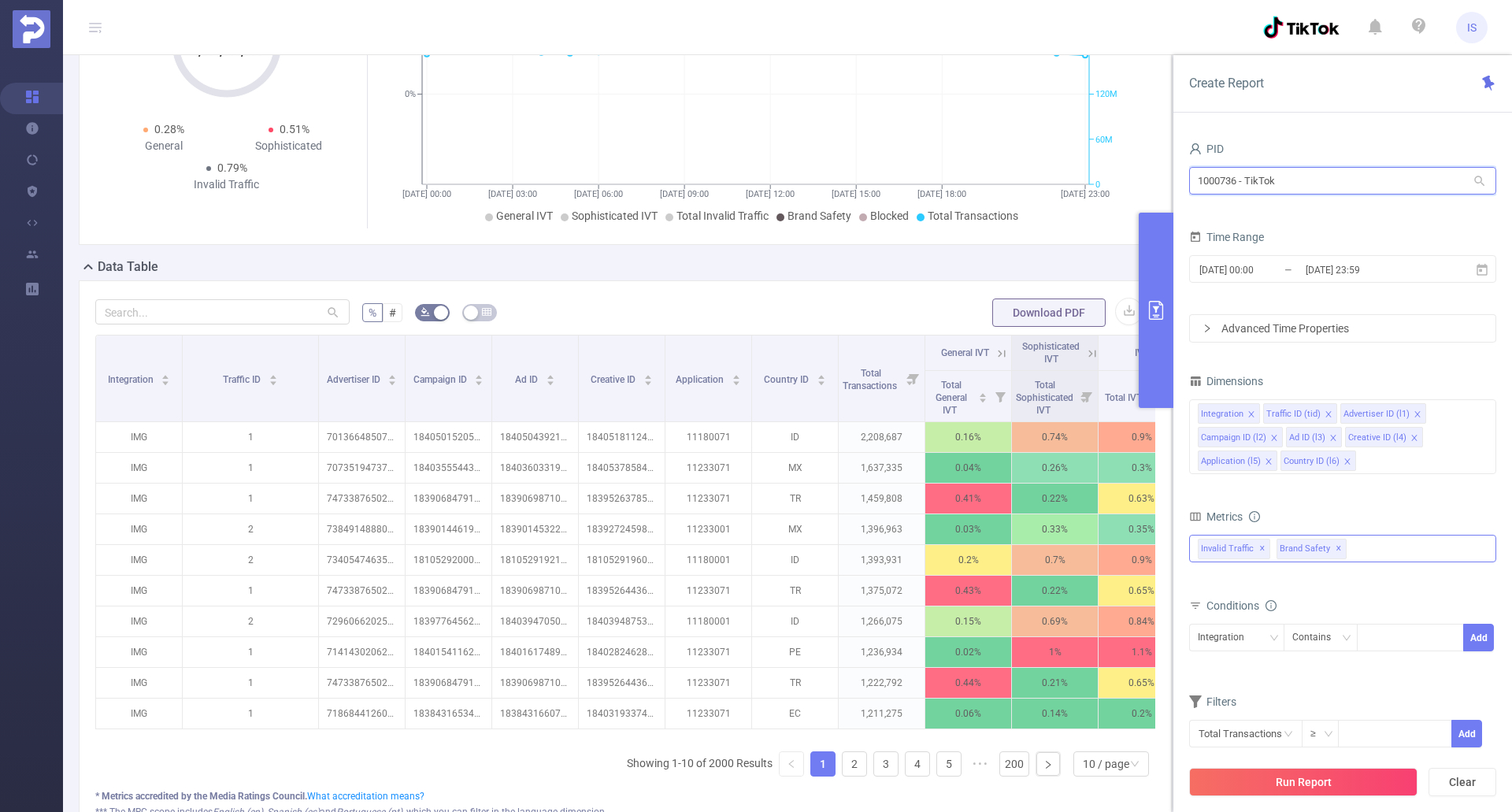
drag, startPoint x: 1309, startPoint y: 183, endPoint x: 1177, endPoint y: 196, distance: 132.6
click at [1177, 196] on div "PID 1000736 - TikTok 1000736 - TikTok Time Range [DATE] 00:00 _ [DATE] 23:59 Ad…" at bounding box center [1343, 480] width 339 height 718
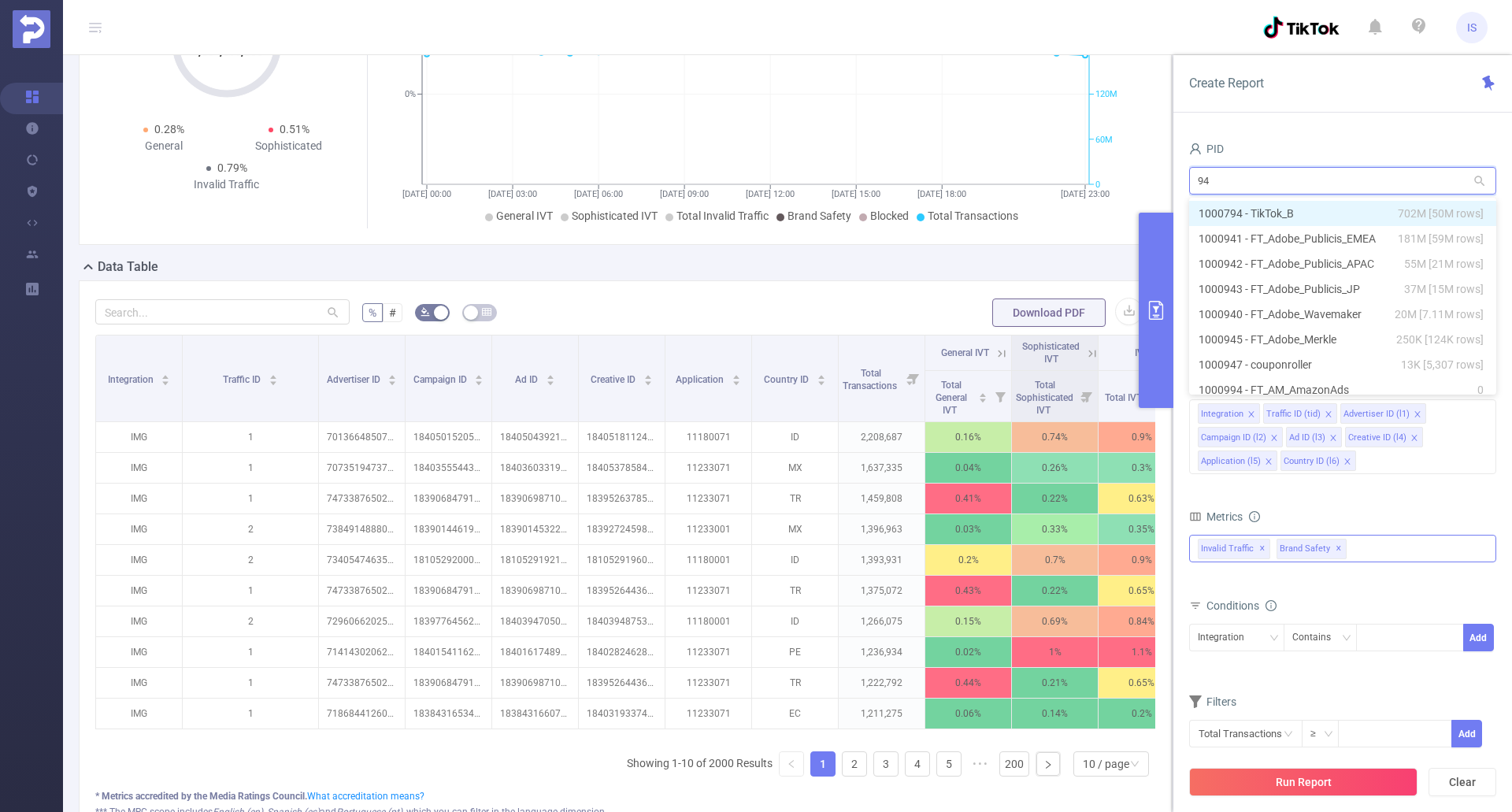
type input "941"
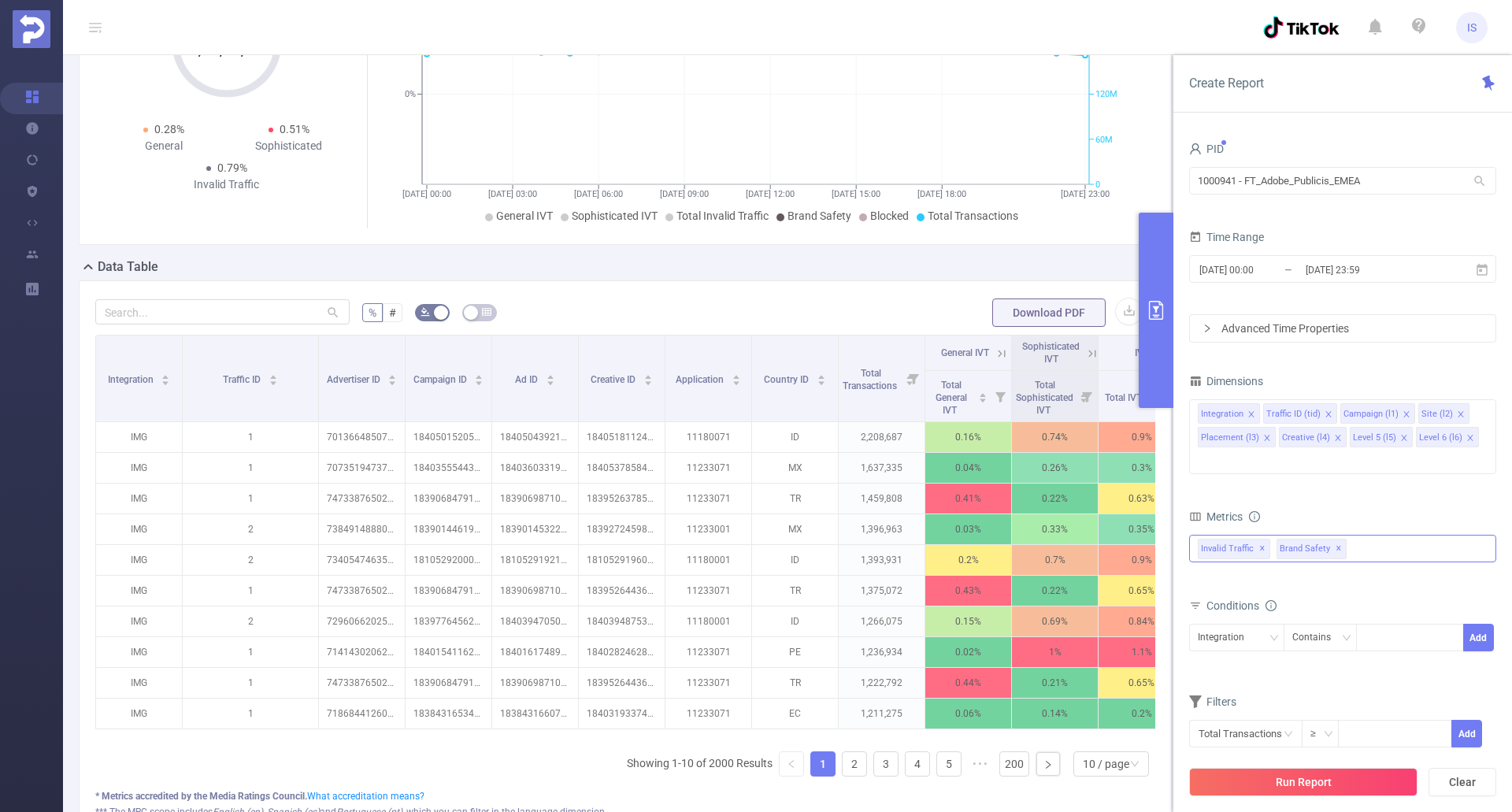
click at [1291, 782] on button "Run Report" at bounding box center [1303, 782] width 228 height 28
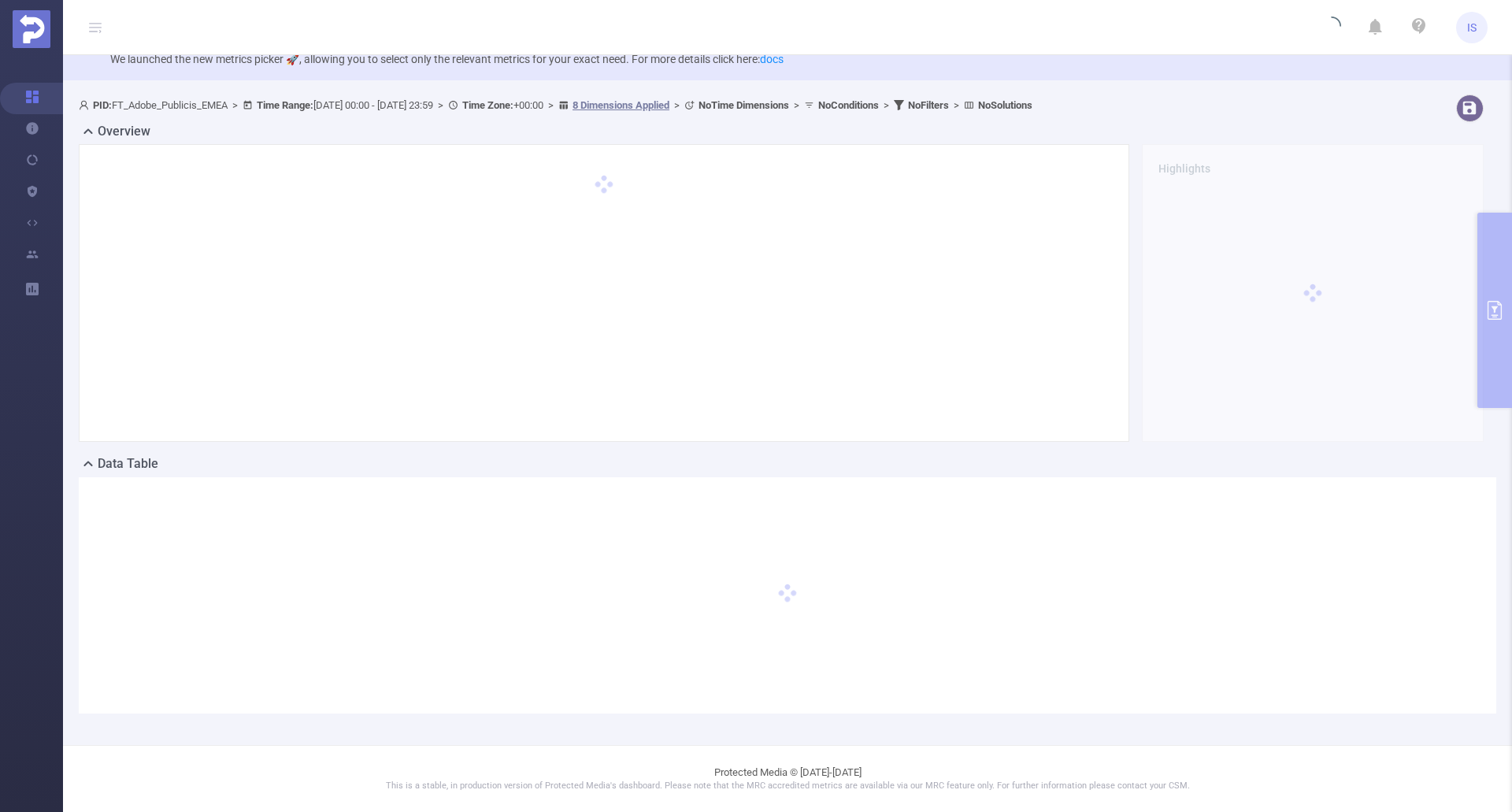
scroll to position [40, 0]
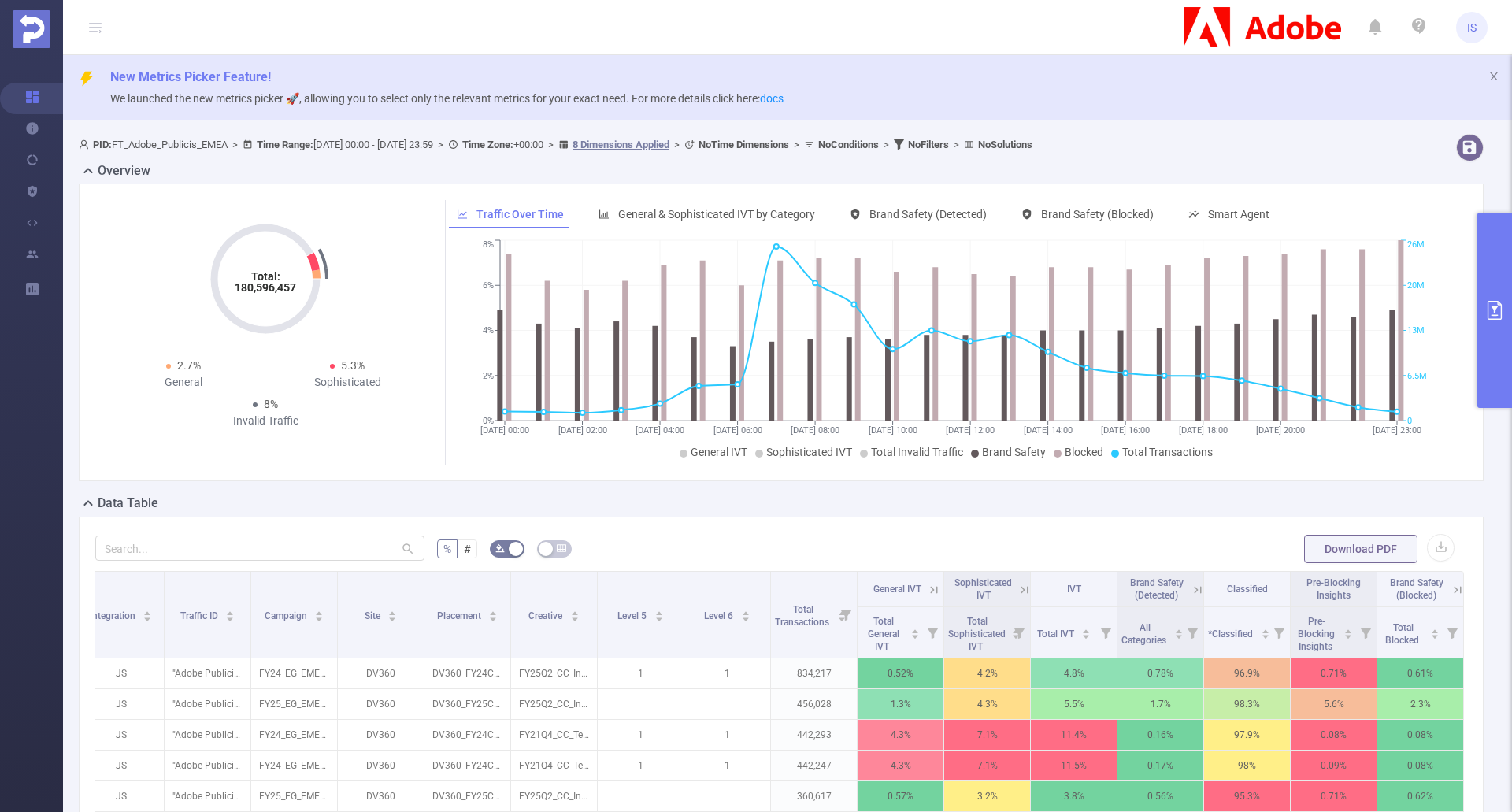
click at [1498, 339] on button "primary" at bounding box center [1494, 310] width 34 height 196
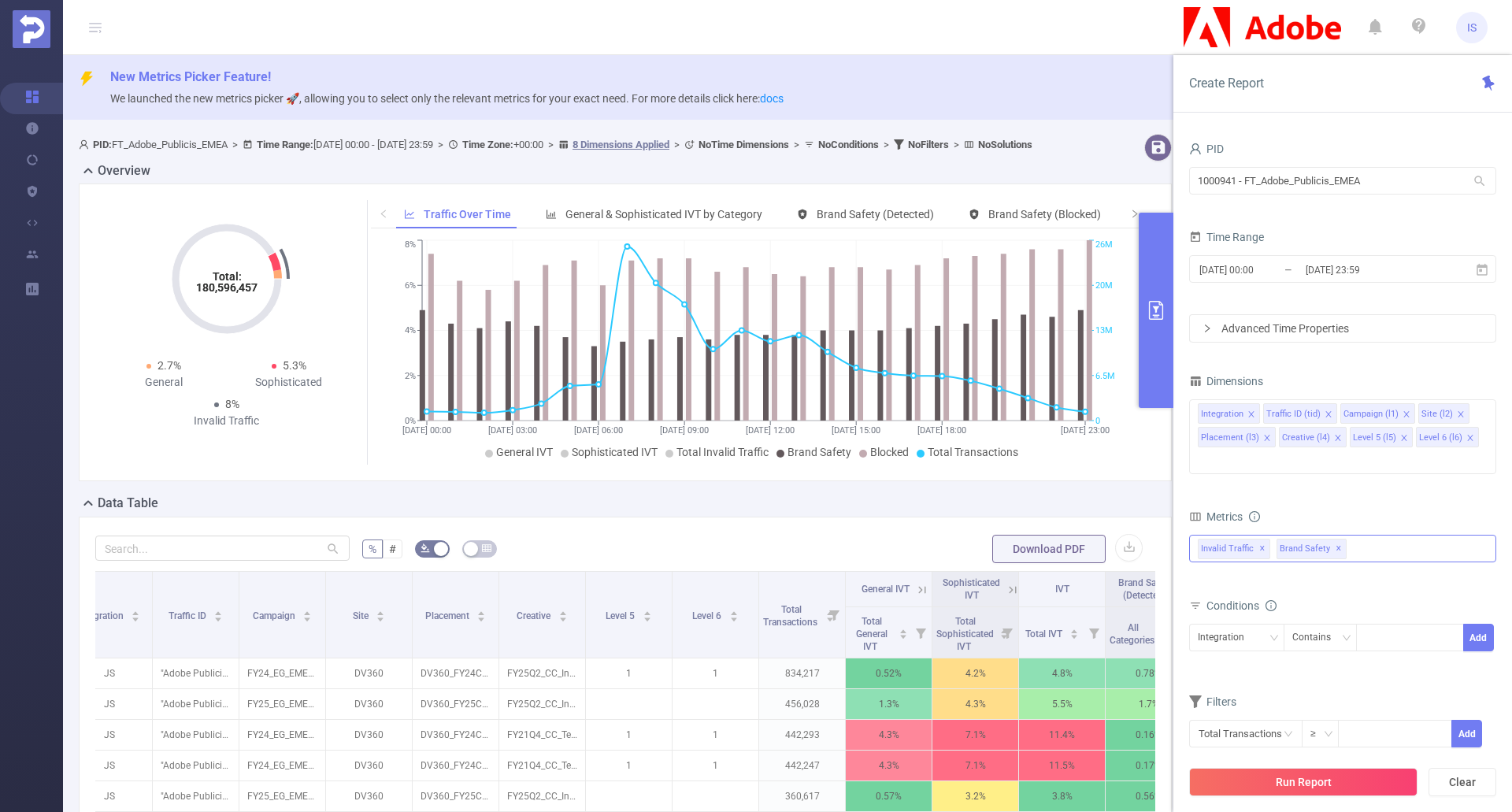
click at [1369, 535] on div "Invalid Traffic ✕ Brand Safety ✕ Anti-Fraud Invalid Traffic Visibility Brand Sa…" at bounding box center [1343, 548] width 307 height 27
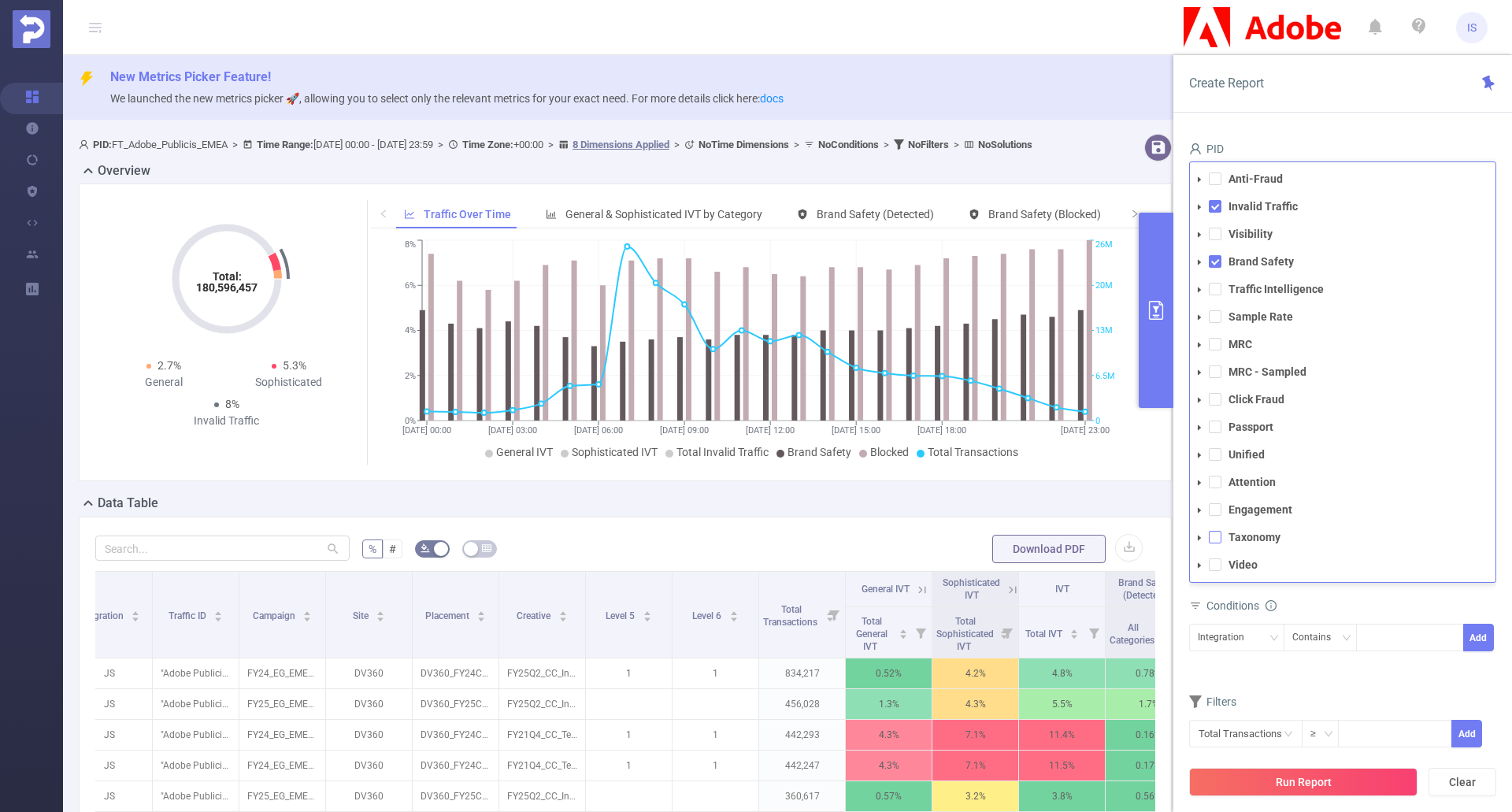
click at [1212, 531] on span at bounding box center [1215, 537] width 12 height 12
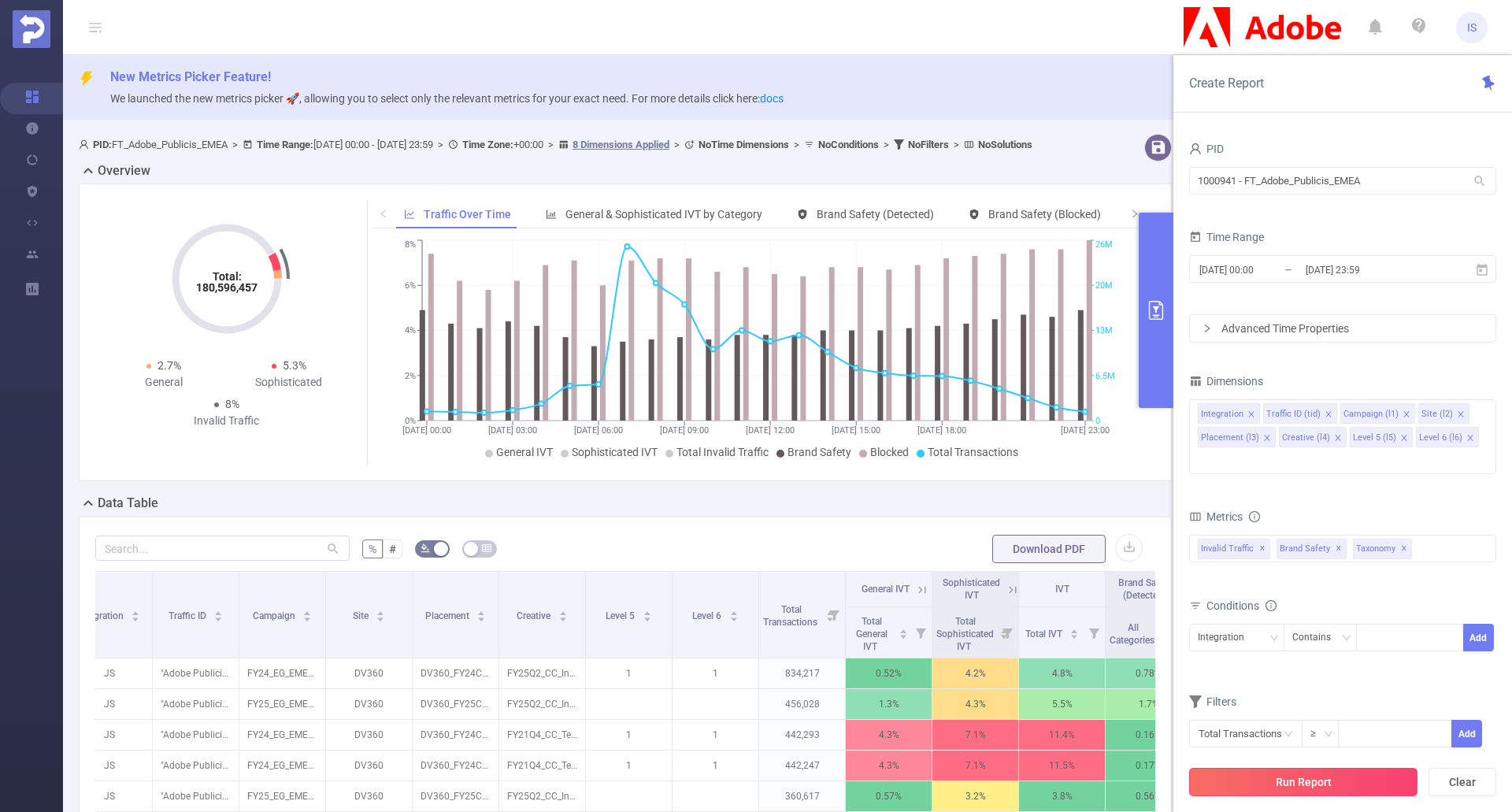
click at [1320, 783] on button "Run Report" at bounding box center [1303, 782] width 228 height 28
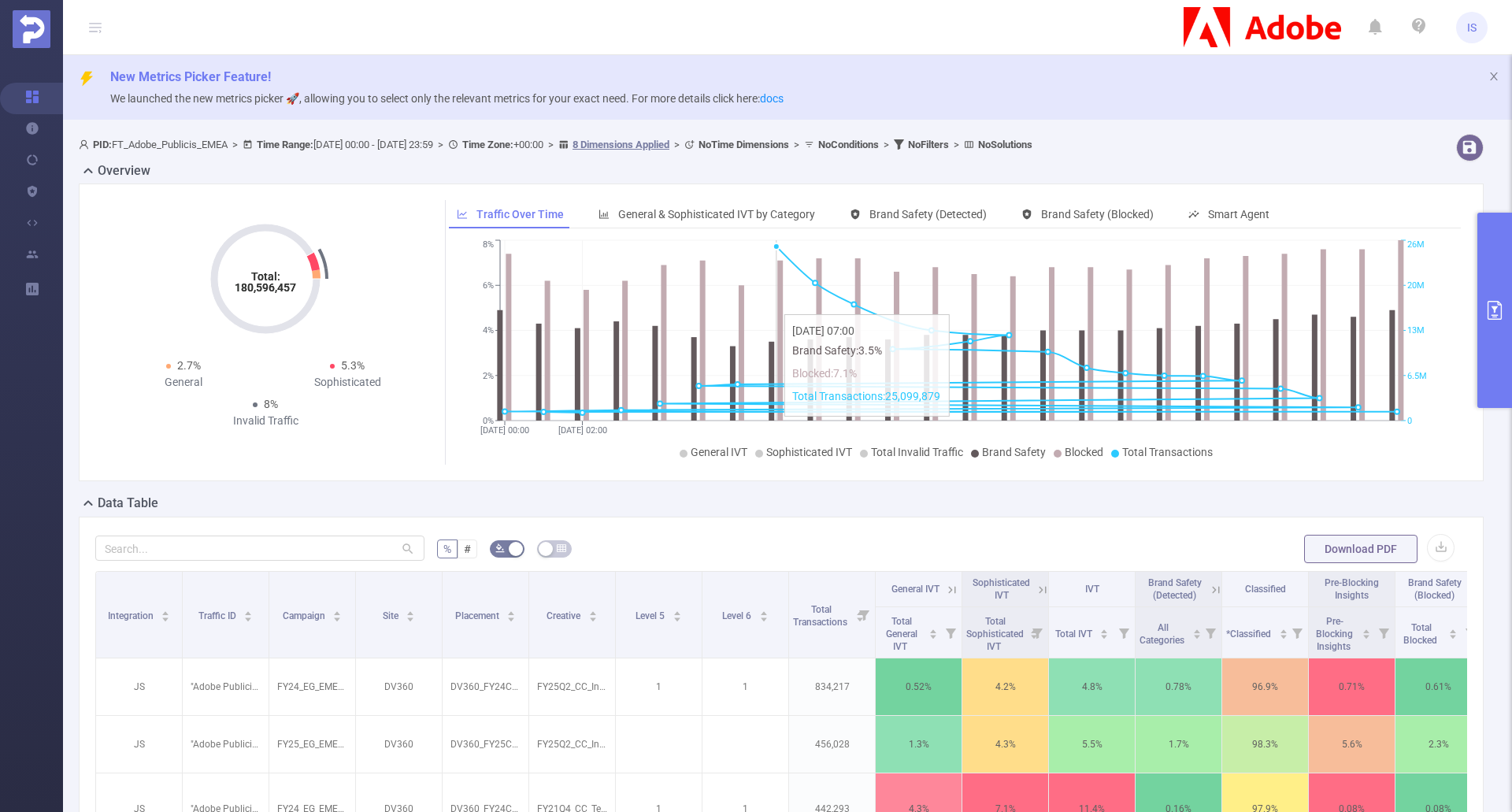
click at [784, 300] on icon "[DATE] 00:00 [DATE] 02:00 0% 2% 4% 6% 8% 0 6.5M 13M 20M 26M" at bounding box center [950, 350] width 1003 height 228
click at [1493, 332] on button "primary" at bounding box center [1494, 310] width 34 height 196
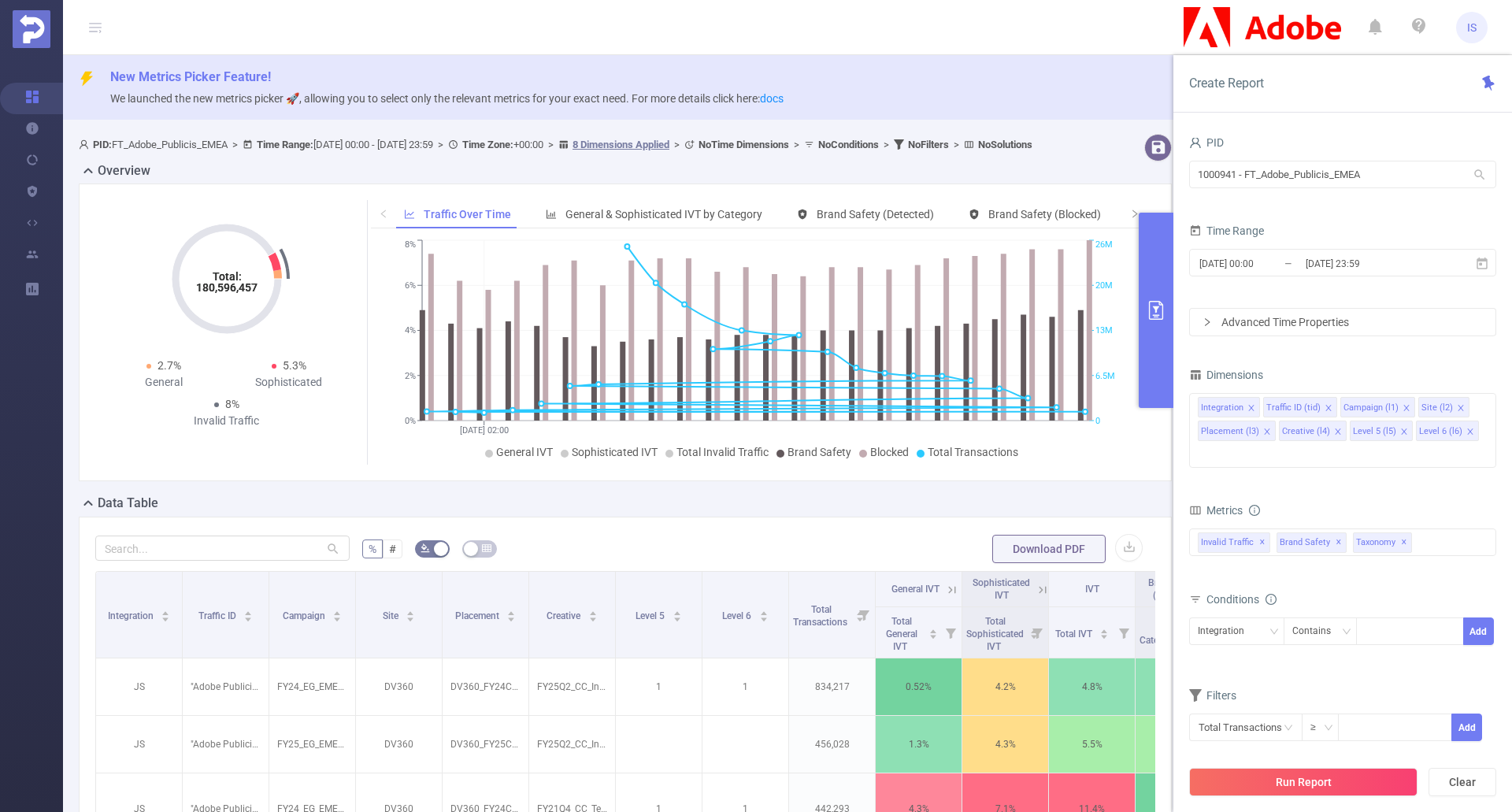
drag, startPoint x: 1158, startPoint y: 287, endPoint x: 1143, endPoint y: 302, distance: 21.2
click at [1158, 287] on button "primary" at bounding box center [1156, 310] width 34 height 196
